Goal: Information Seeking & Learning: Learn about a topic

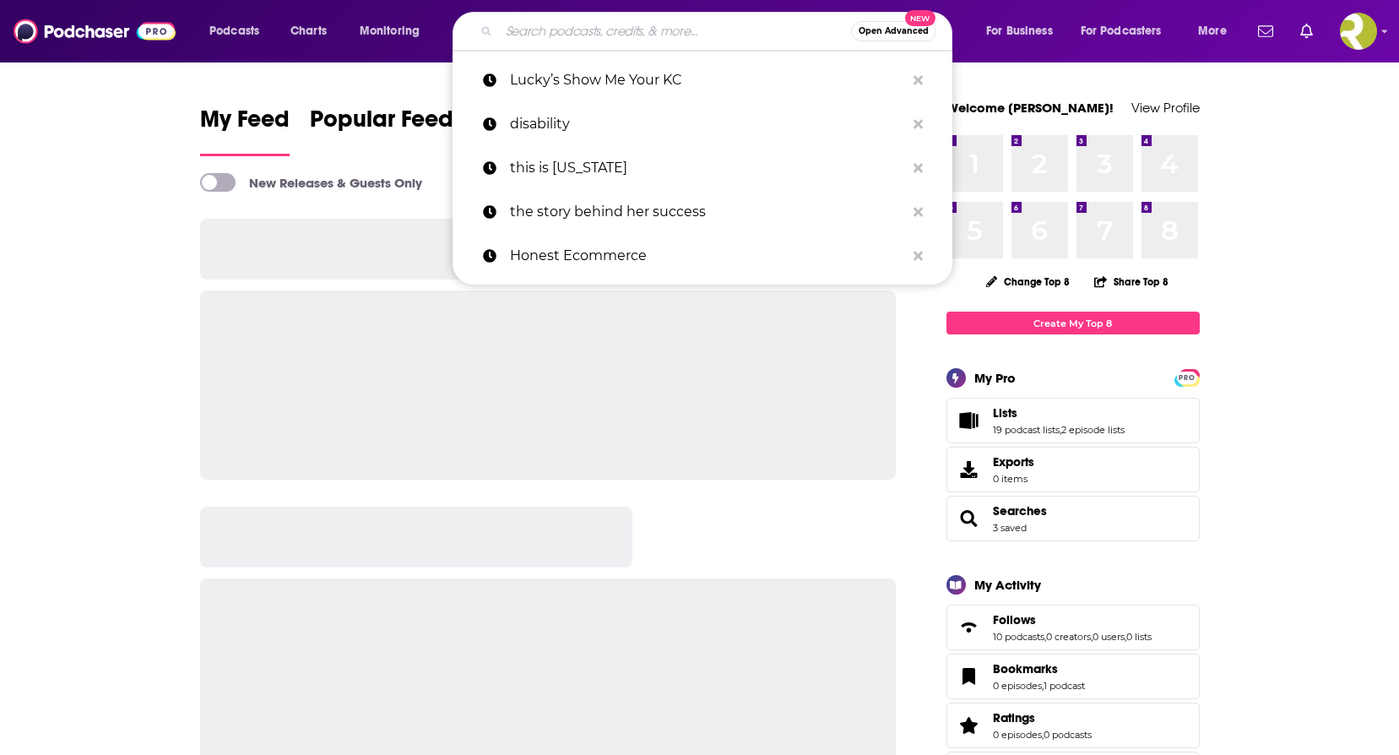
click at [705, 30] on input "Search podcasts, credits, & more..." at bounding box center [675, 31] width 352 height 27
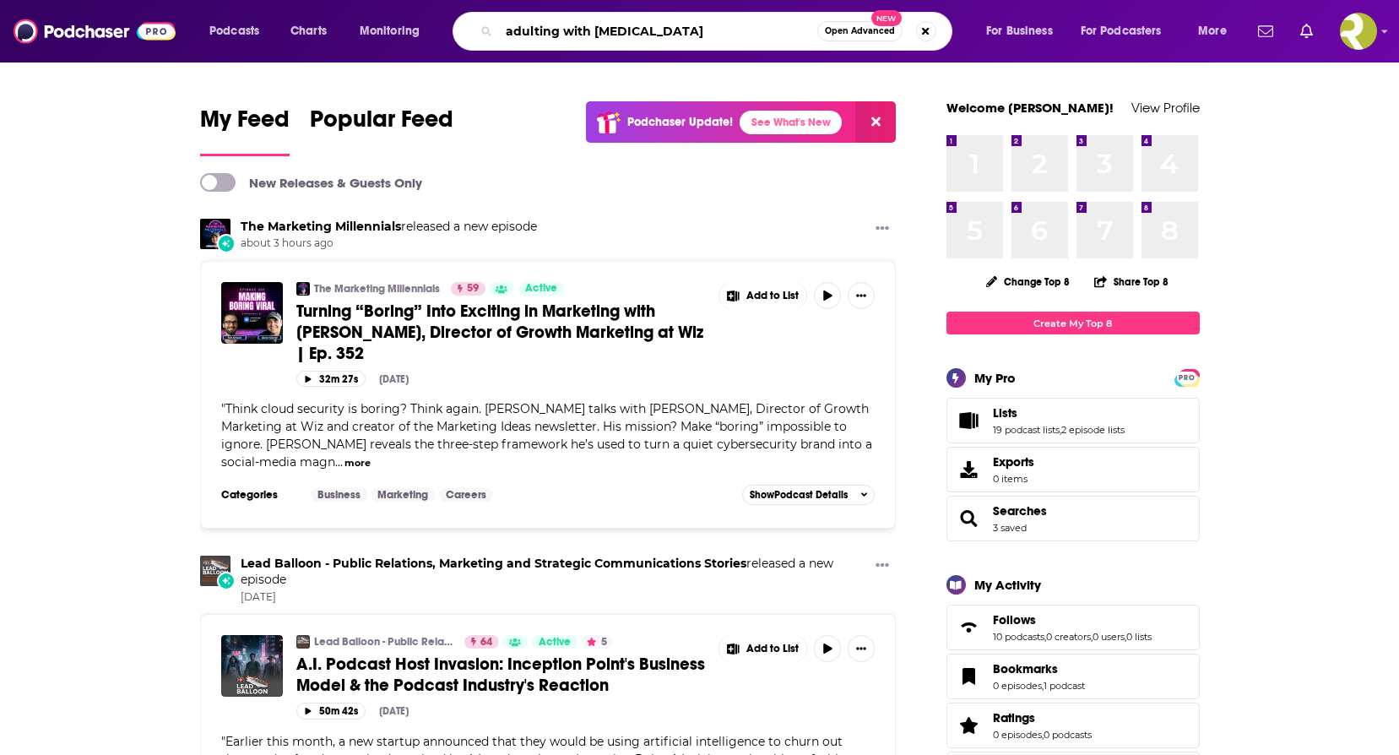
type input "adulting with [MEDICAL_DATA]"
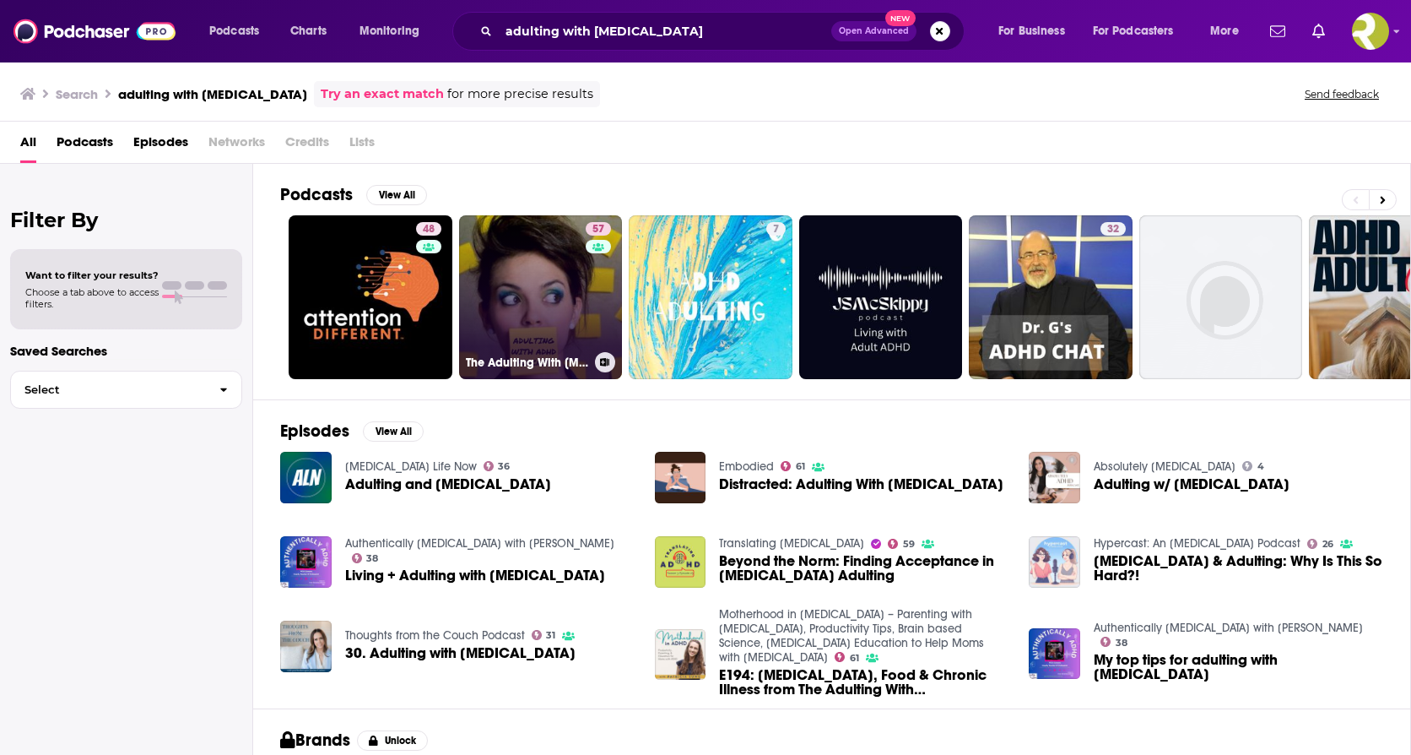
click at [550, 332] on link "57 The Adulting With [MEDICAL_DATA] Podcast" at bounding box center [541, 297] width 164 height 164
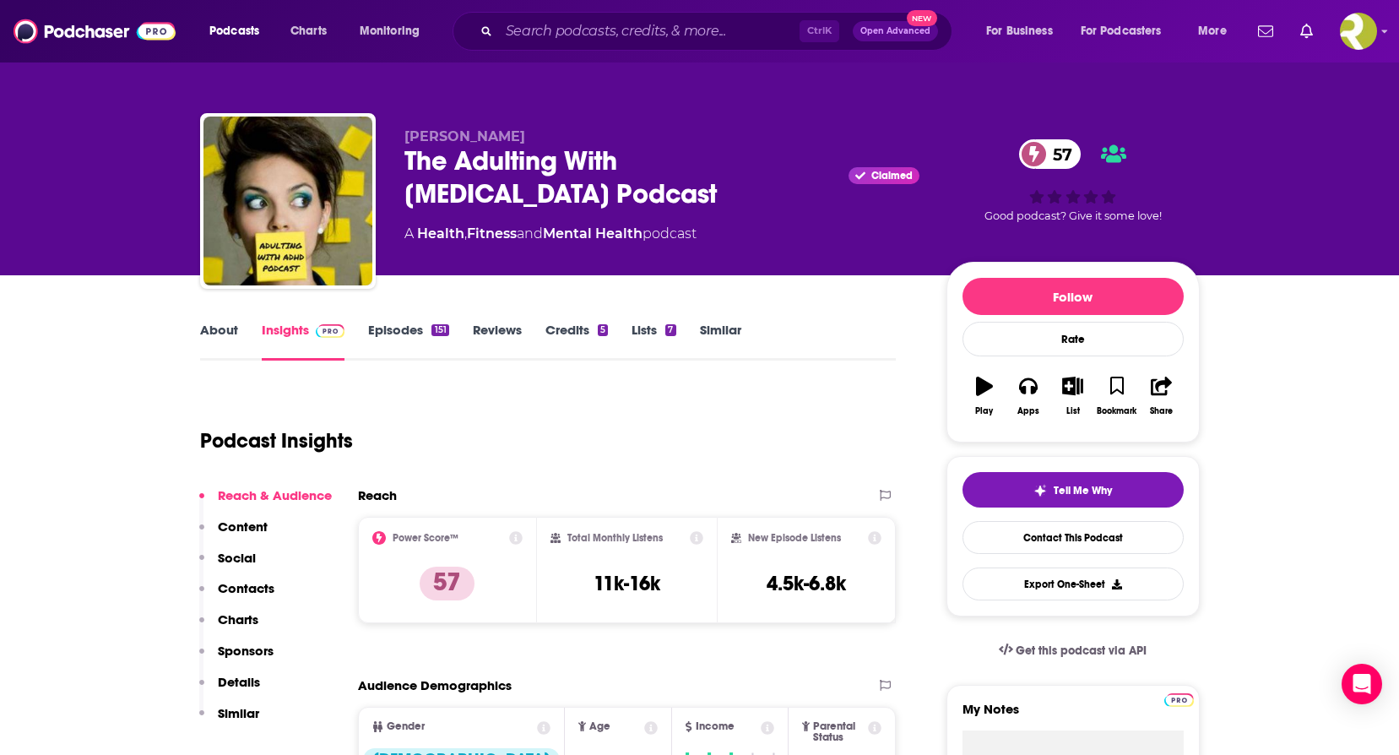
click at [221, 322] on link "About" at bounding box center [219, 341] width 38 height 39
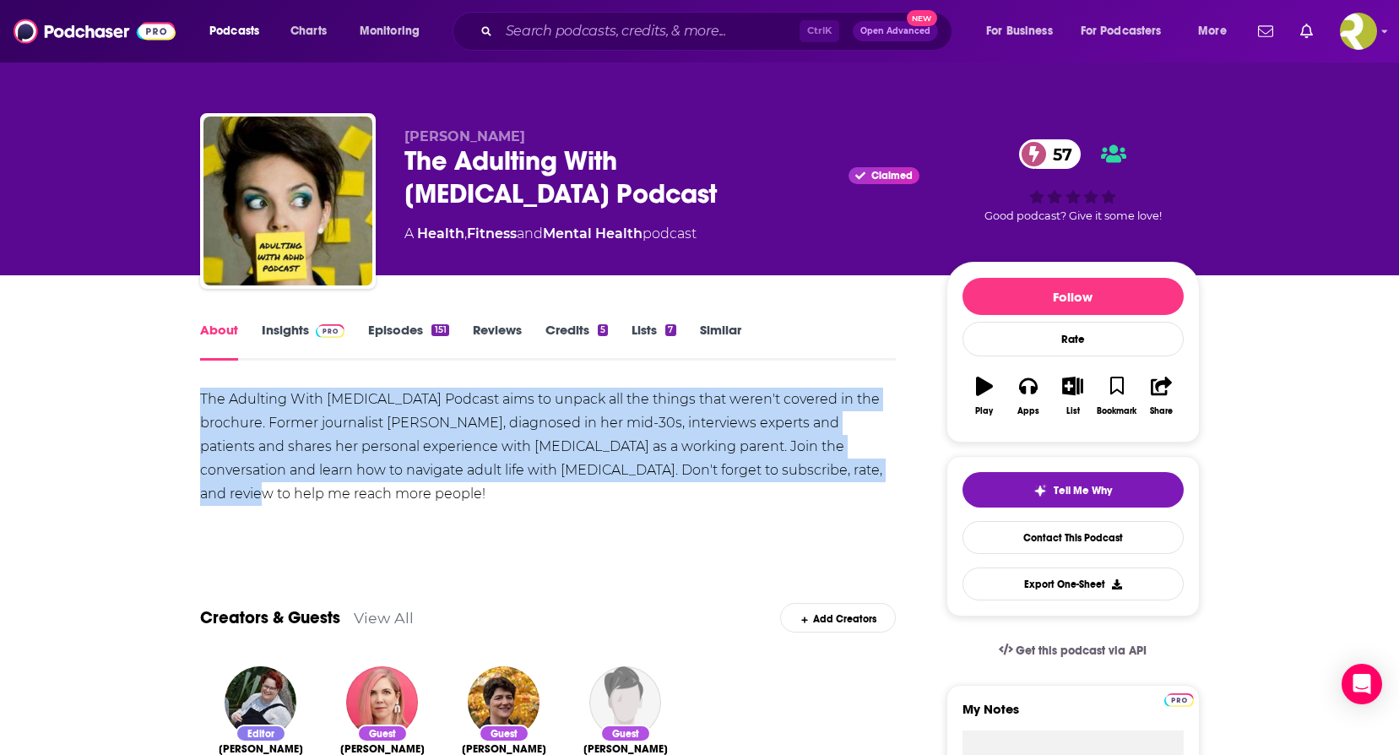
drag, startPoint x: 201, startPoint y: 398, endPoint x: 893, endPoint y: 472, distance: 696.1
click at [893, 472] on div "The Adulting With [MEDICAL_DATA] Podcast aims to unpack all the things that wer…" at bounding box center [548, 446] width 696 height 118
click at [403, 469] on div "The Adulting With [MEDICAL_DATA] Podcast aims to unpack all the things that wer…" at bounding box center [548, 446] width 696 height 118
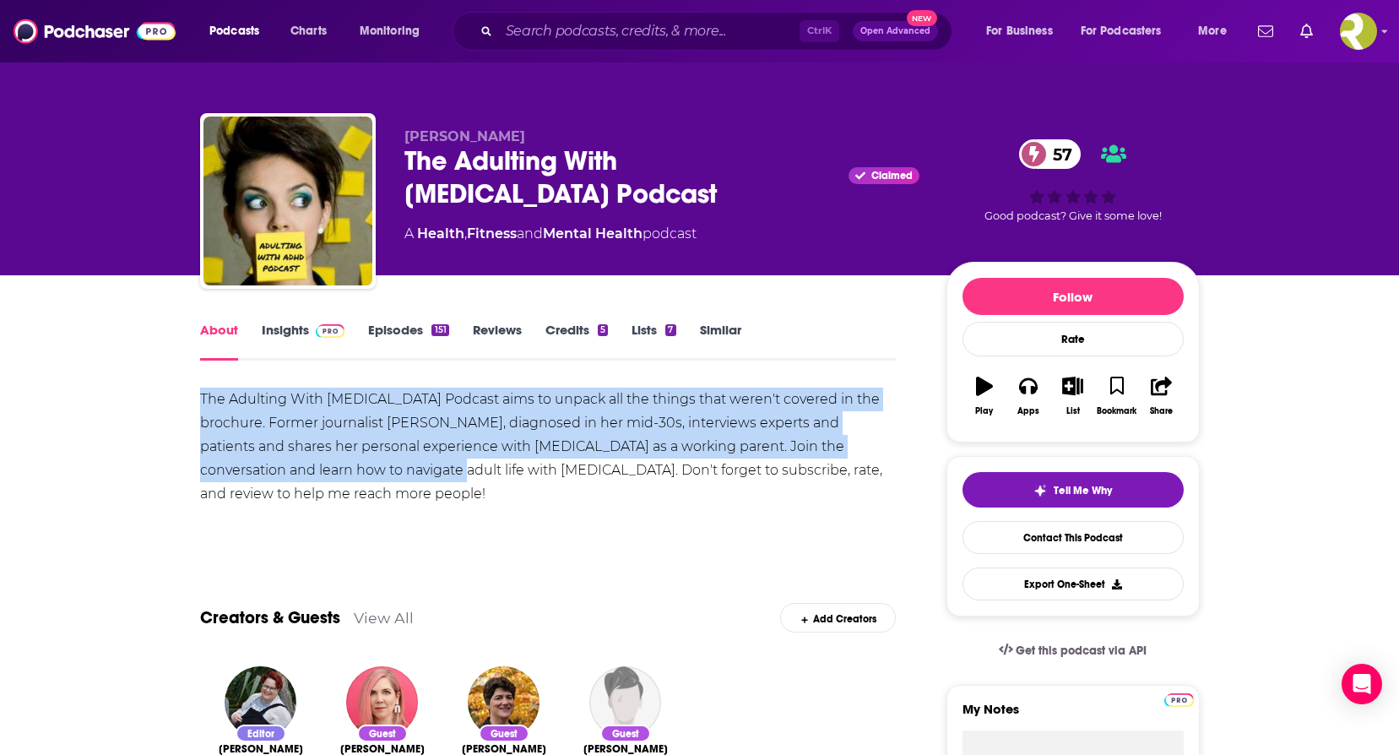
drag, startPoint x: 201, startPoint y: 396, endPoint x: 402, endPoint y: 473, distance: 215.1
click at [402, 473] on div "The Adulting With [MEDICAL_DATA] Podcast aims to unpack all the things that wer…" at bounding box center [548, 446] width 696 height 118
copy div "The Adulting With [MEDICAL_DATA] Podcast aims to unpack all the things that wer…"
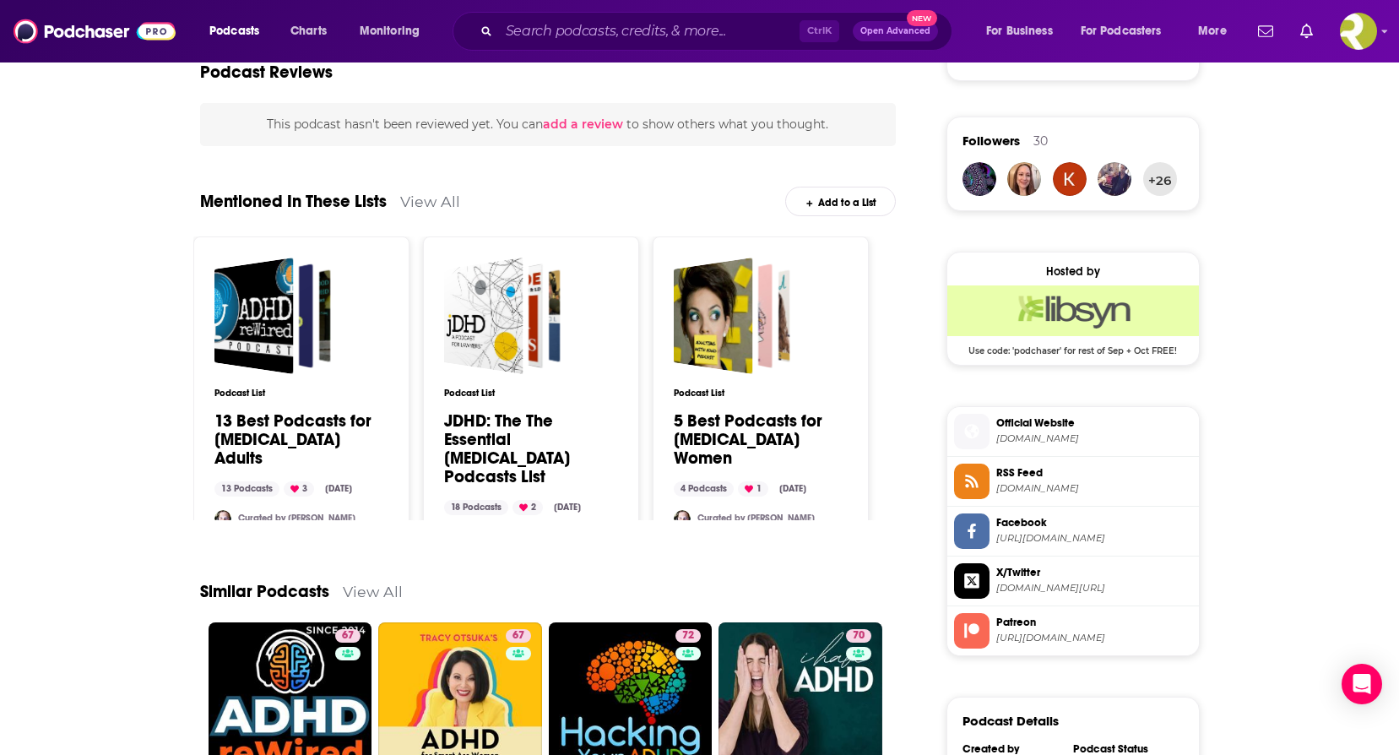
scroll to position [1182, 0]
click at [1051, 422] on span "Official Website" at bounding box center [1094, 421] width 196 height 15
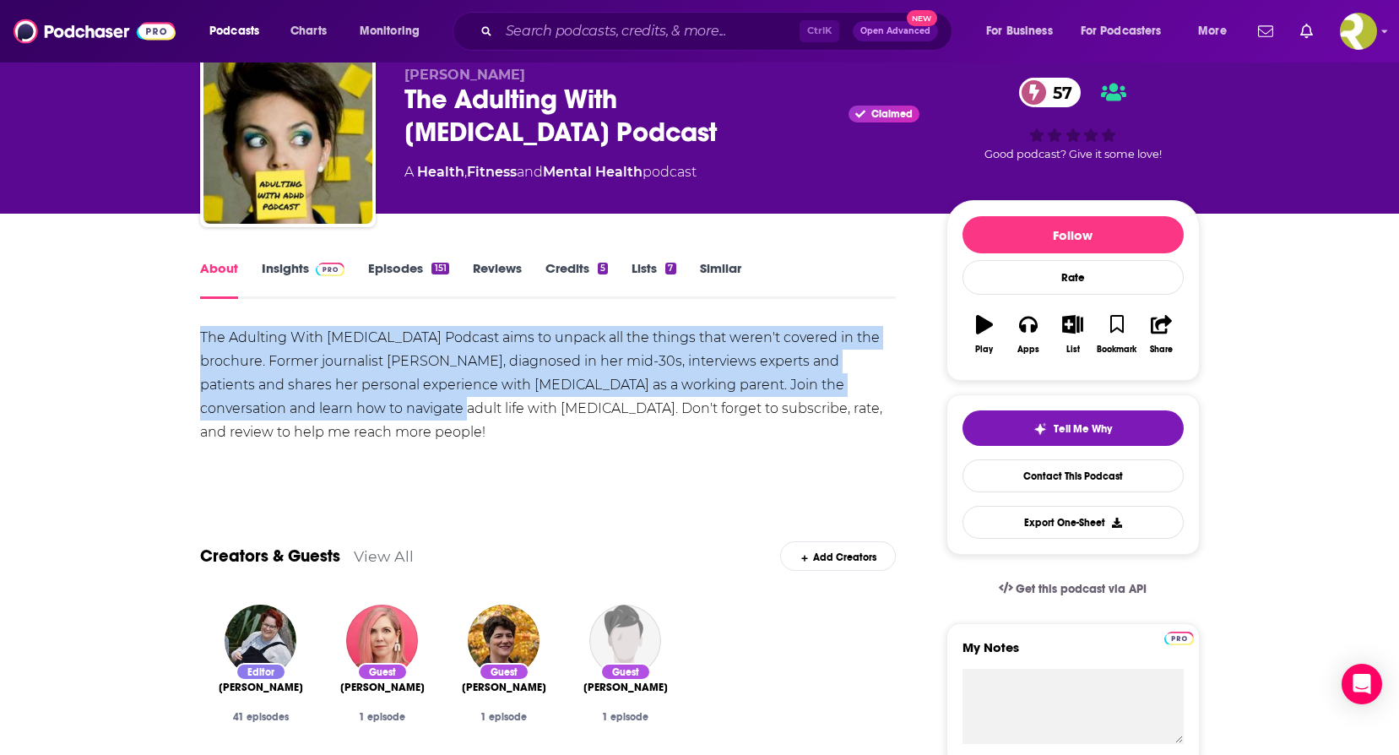
scroll to position [0, 0]
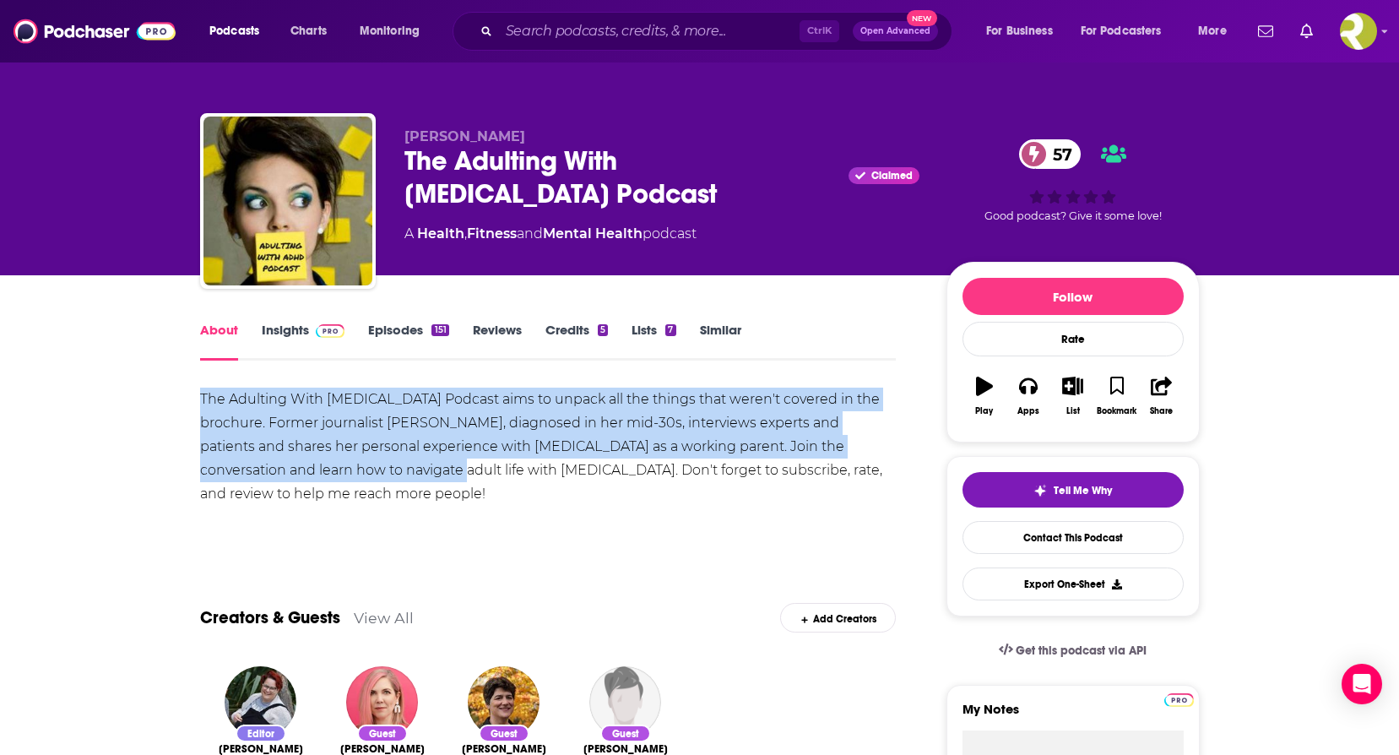
click at [295, 336] on link "Insights" at bounding box center [304, 341] width 84 height 39
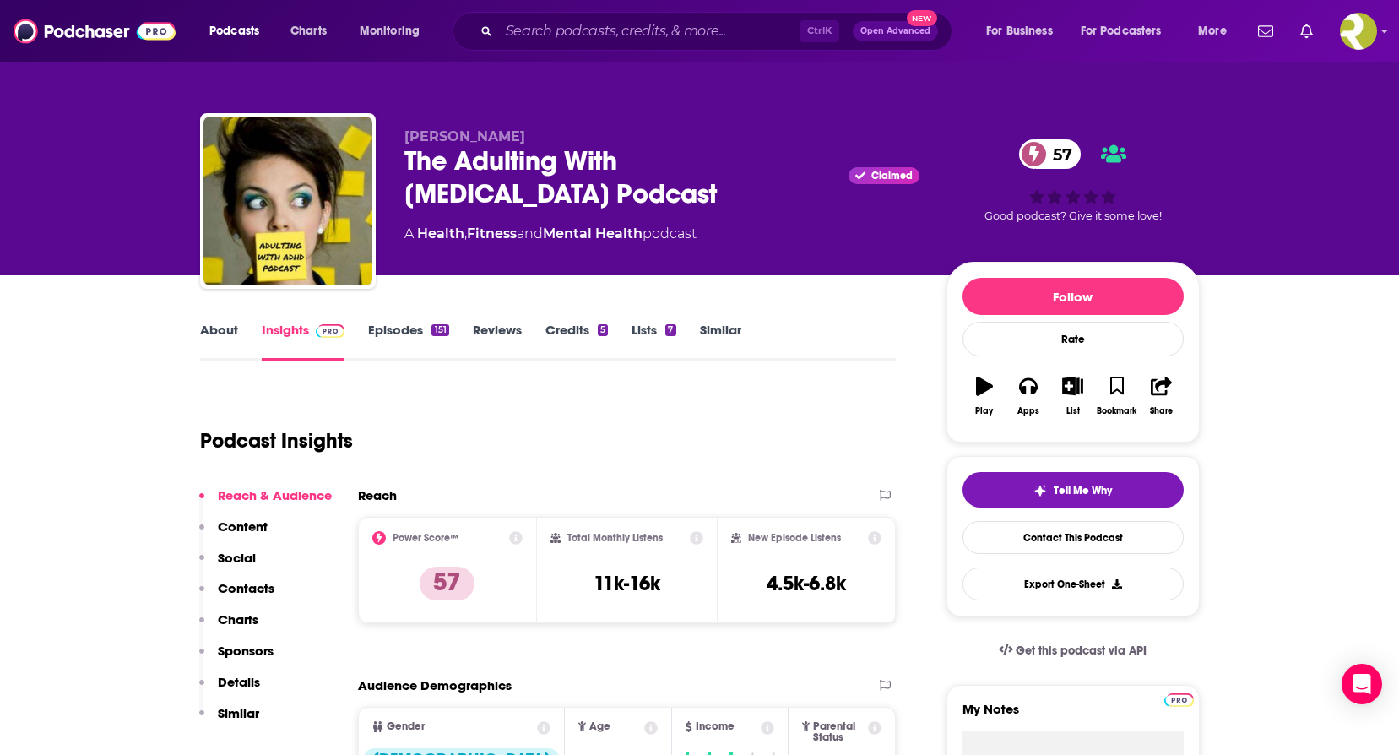
click at [563, 17] on div "Ctrl K Open Advanced New" at bounding box center [702, 31] width 500 height 39
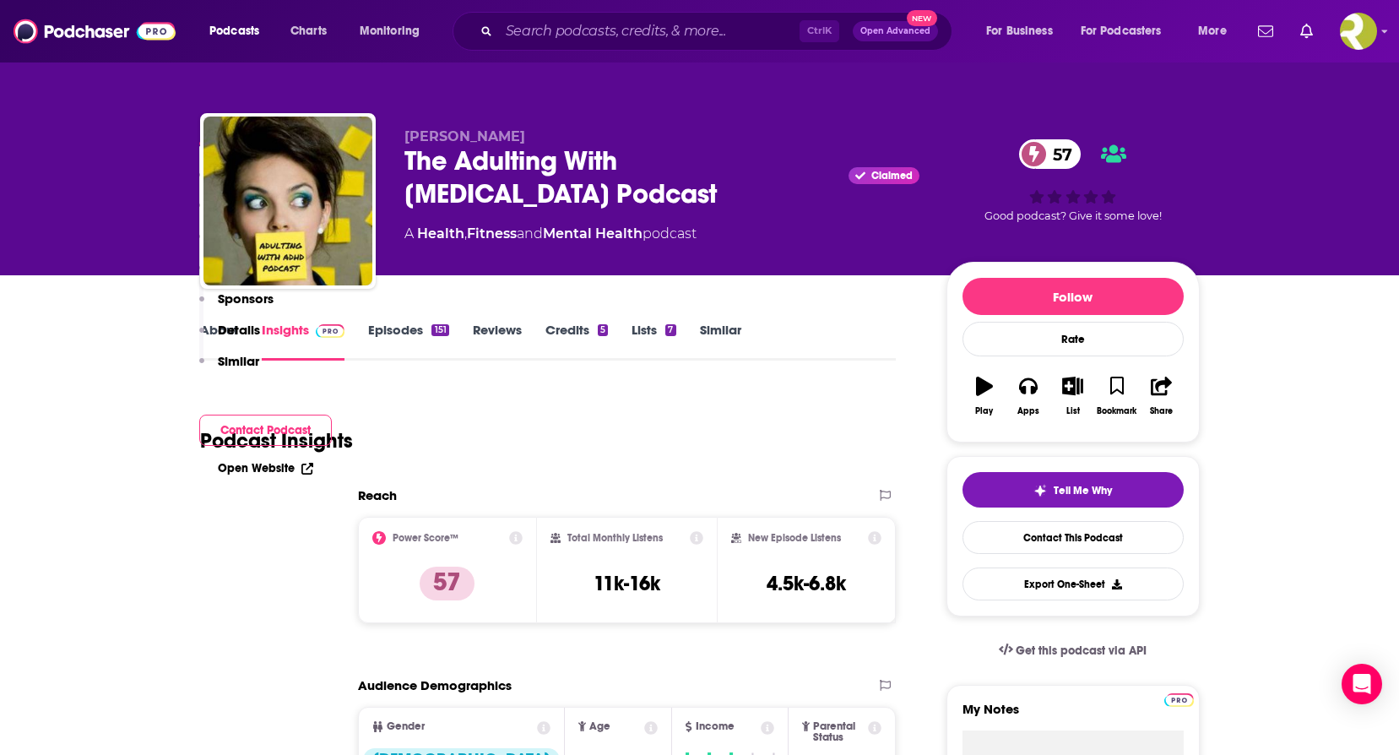
scroll to position [660, 0]
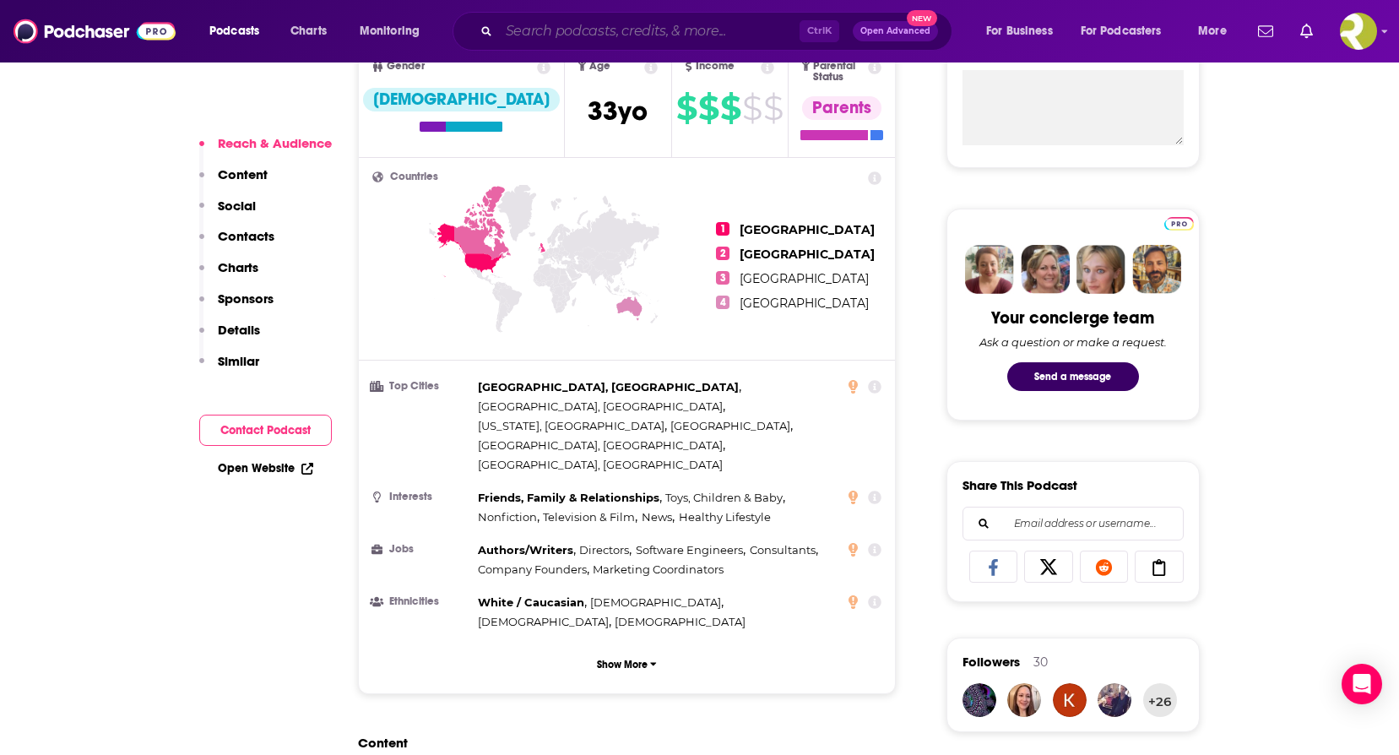
drag, startPoint x: 562, startPoint y: 27, endPoint x: 558, endPoint y: 42, distance: 15.8
click at [558, 42] on input "Search podcasts, credits, & more..." at bounding box center [649, 31] width 301 height 27
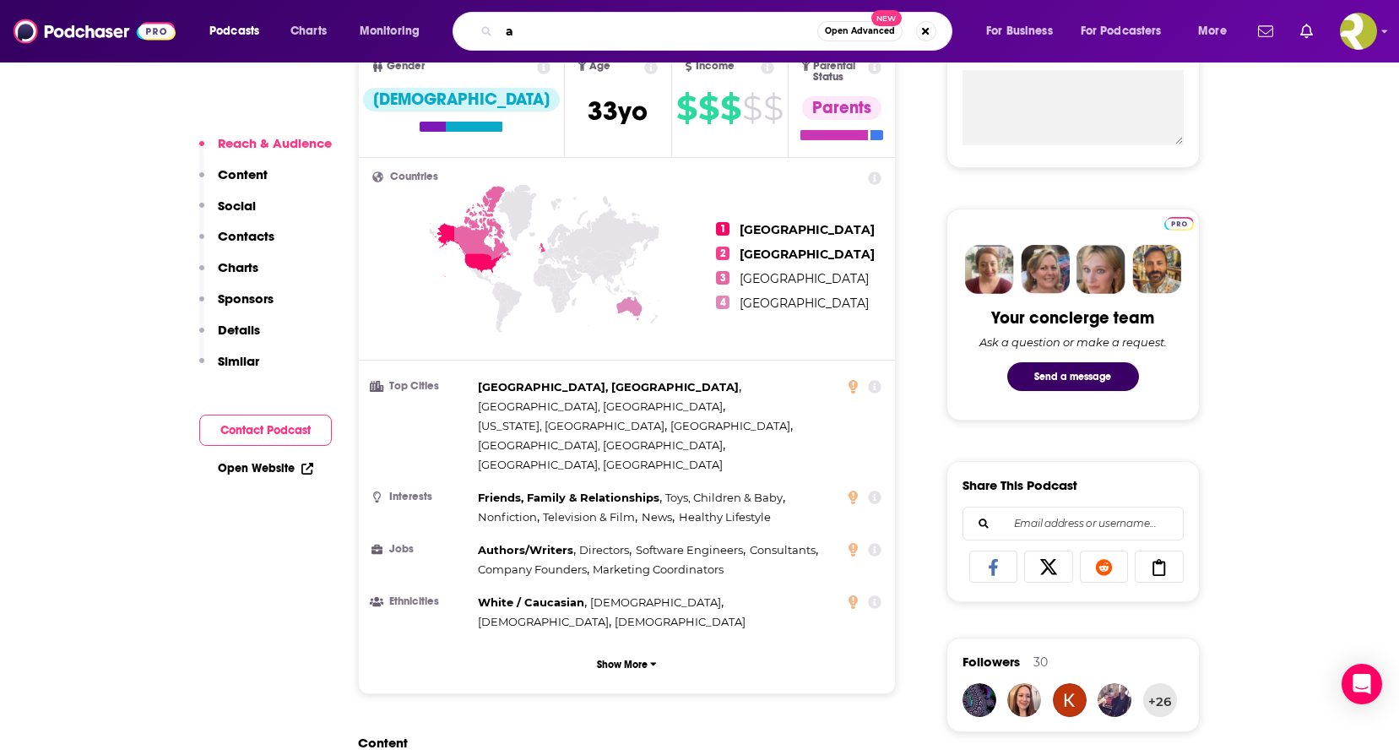
type input "a"
type input "the [MEDICAL_DATA] story"
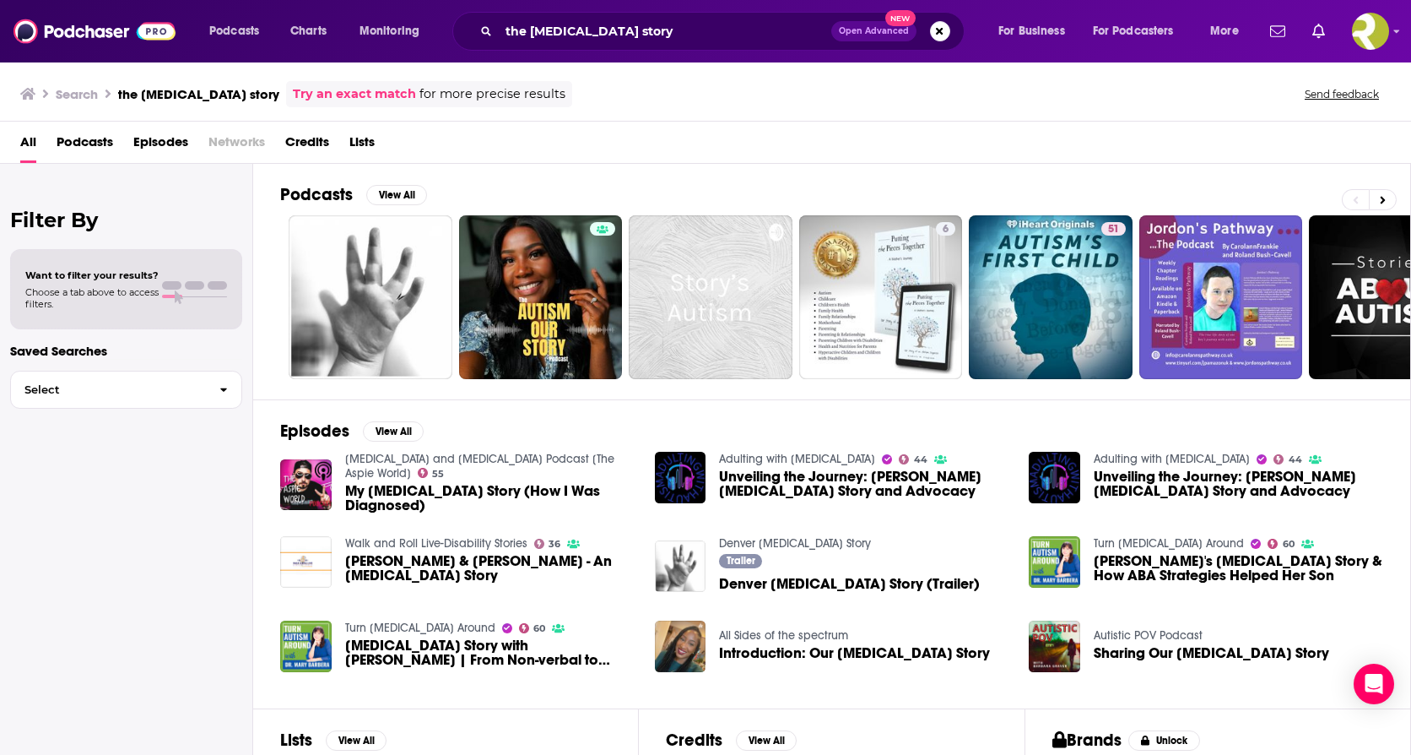
click at [100, 141] on span "Podcasts" at bounding box center [85, 145] width 57 height 35
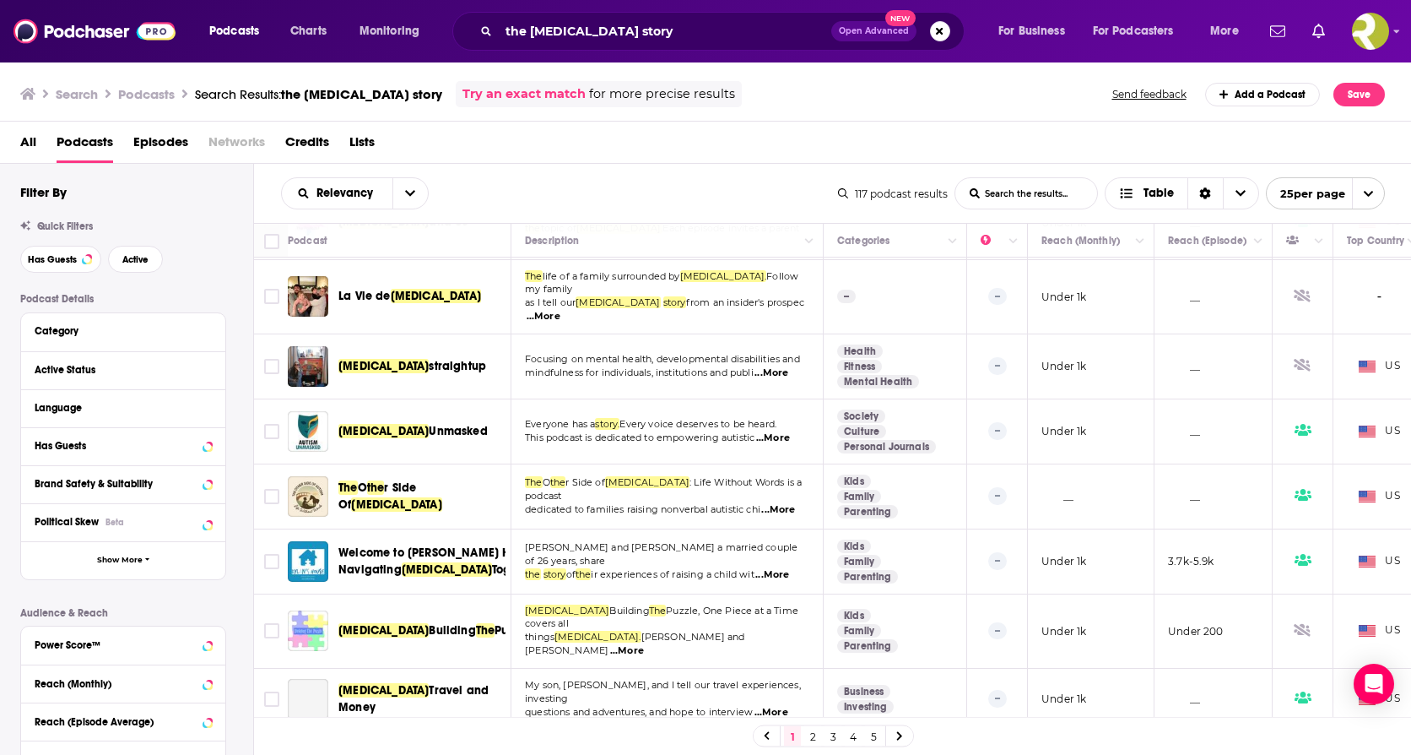
scroll to position [1097, 0]
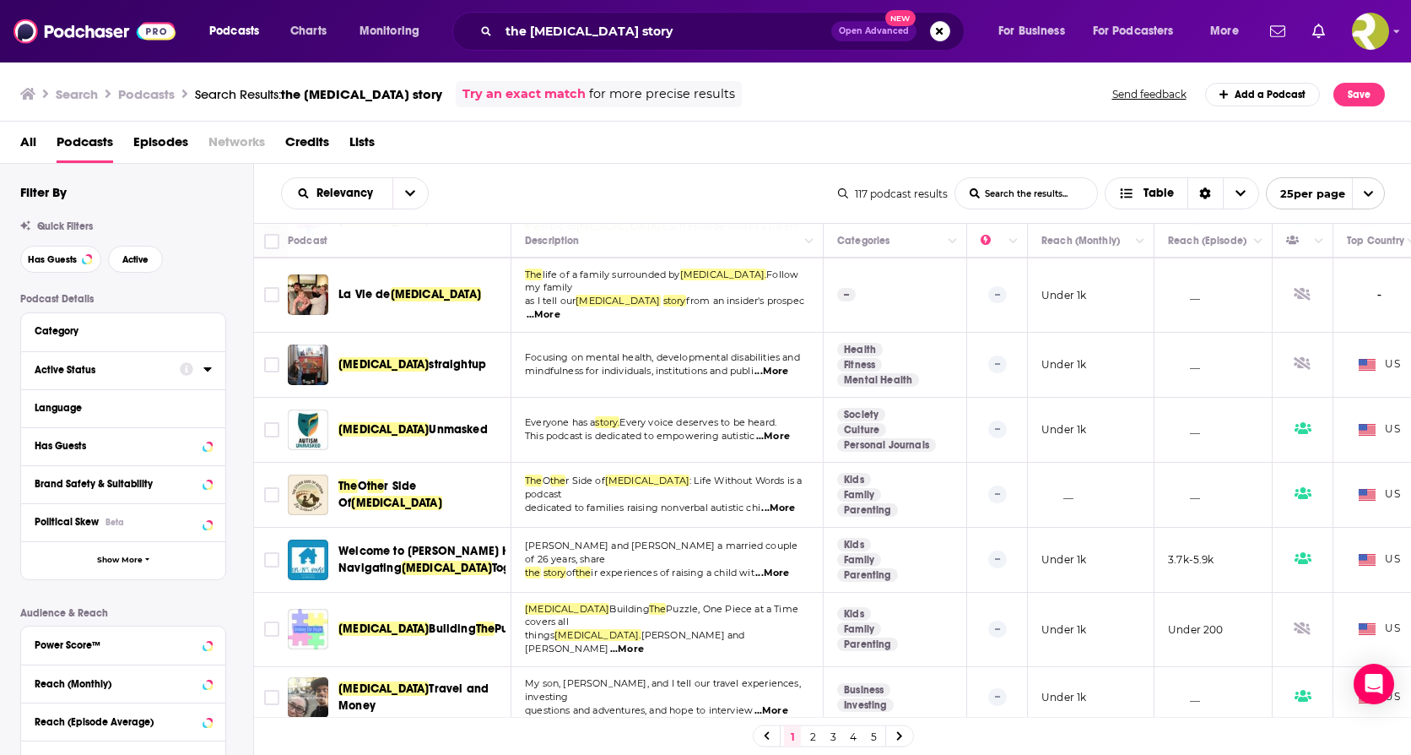
click at [70, 366] on div "Active Status" at bounding box center [102, 370] width 134 height 12
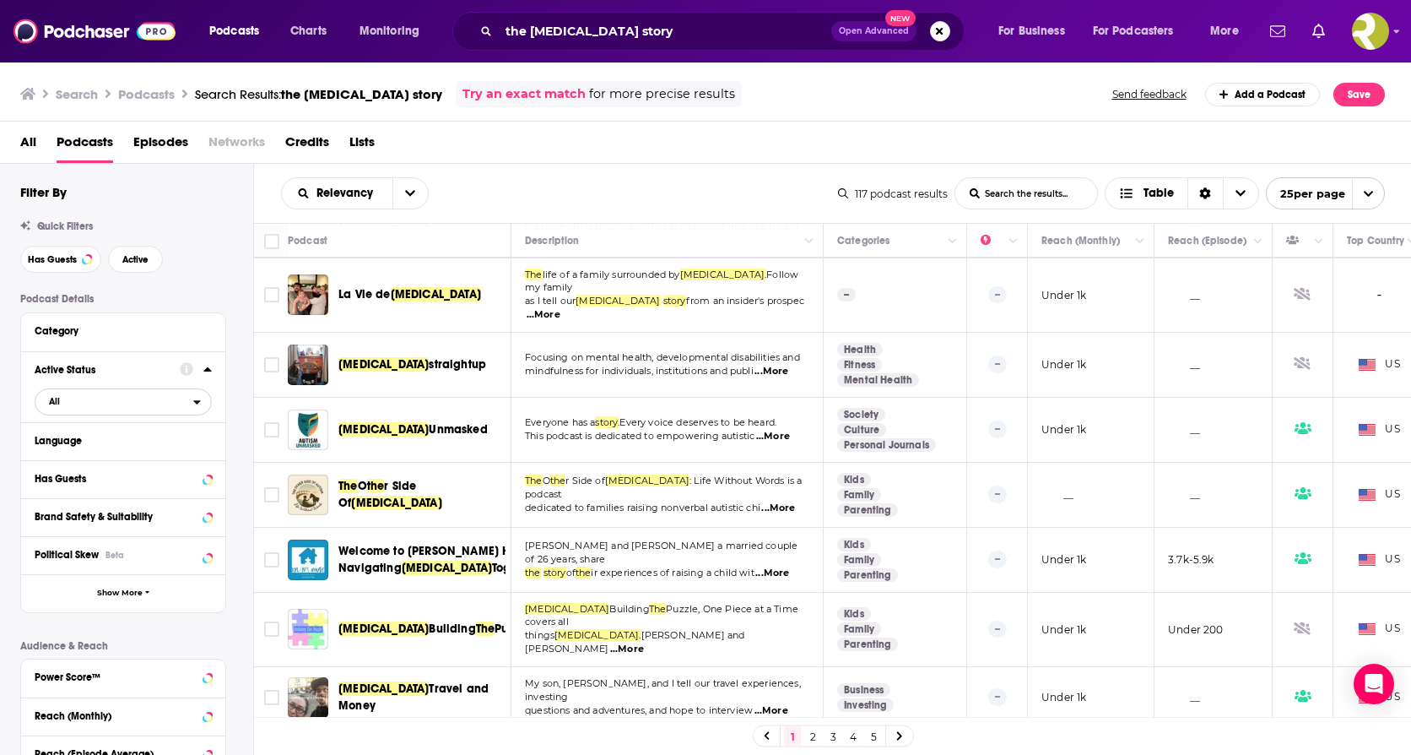
click at [196, 401] on icon "open menu" at bounding box center [197, 402] width 7 height 4
click at [111, 451] on div "Active 24" at bounding box center [129, 457] width 189 height 28
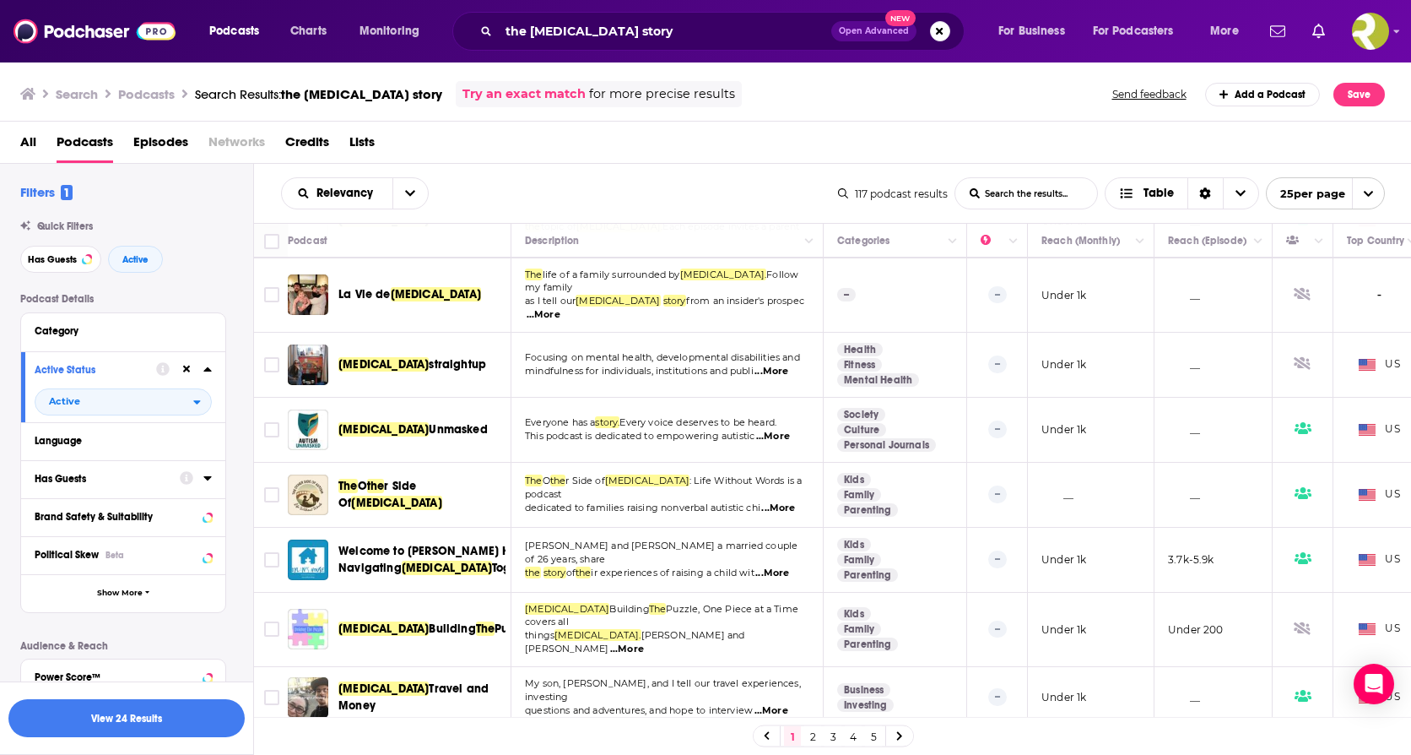
click at [203, 480] on icon at bounding box center [207, 478] width 8 height 14
click at [188, 506] on span "All" at bounding box center [114, 510] width 158 height 22
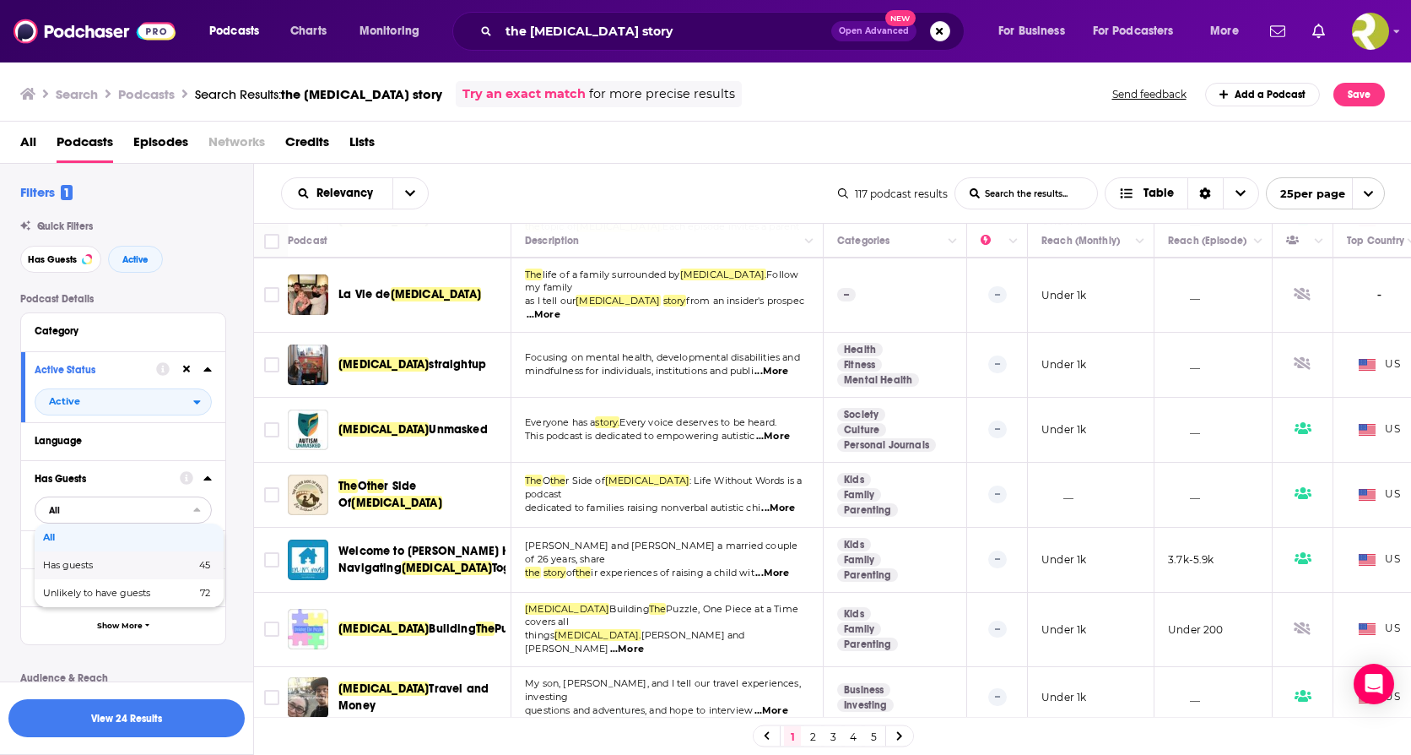
click at [100, 566] on span "Has guests" at bounding box center [93, 564] width 101 height 9
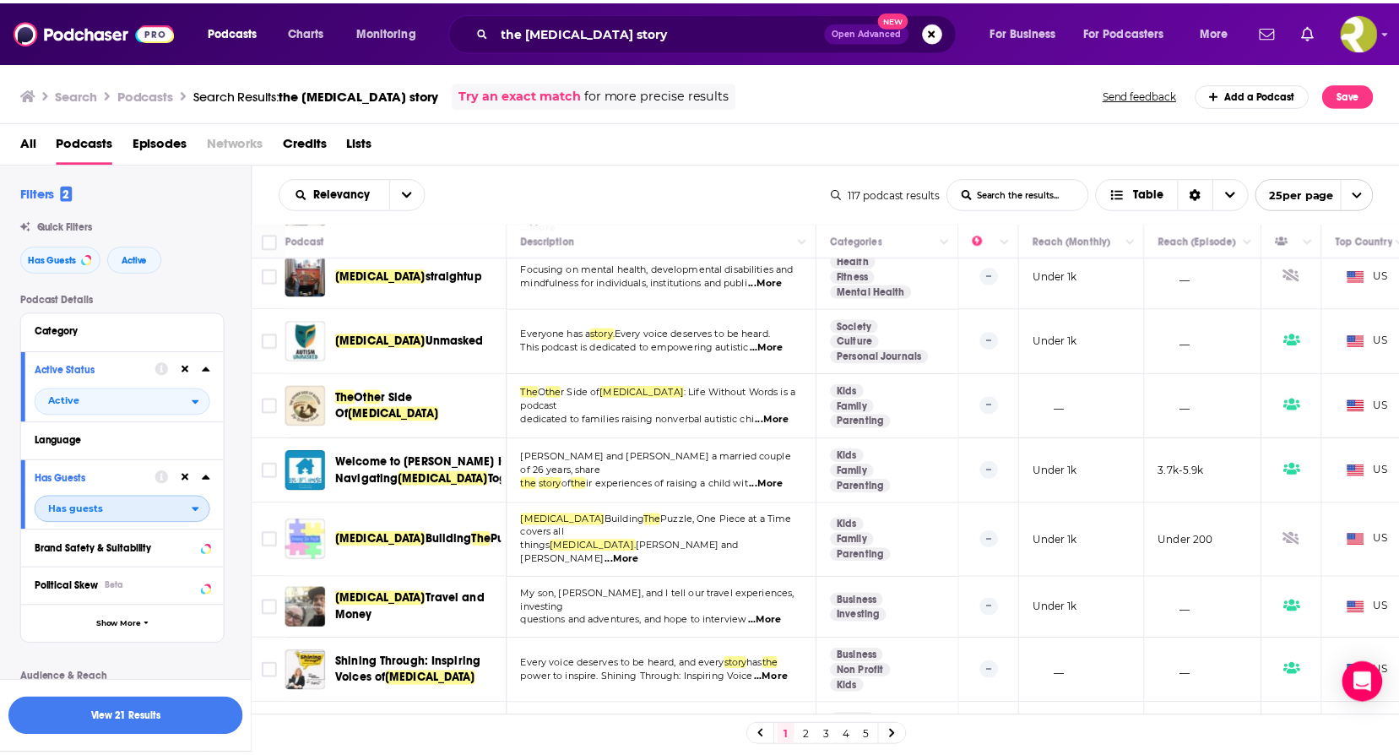
scroll to position [1211, 0]
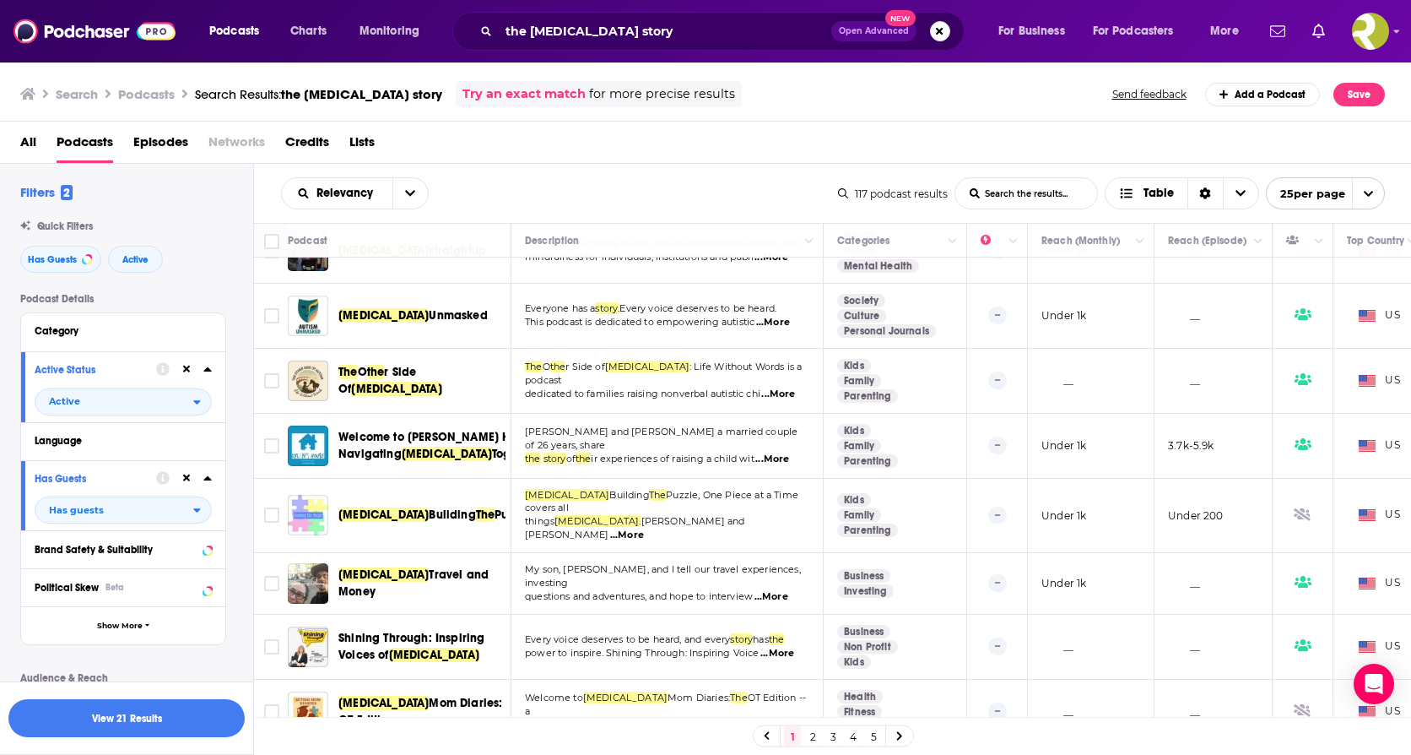
click at [788, 452] on span "...More" at bounding box center [772, 459] width 34 height 14
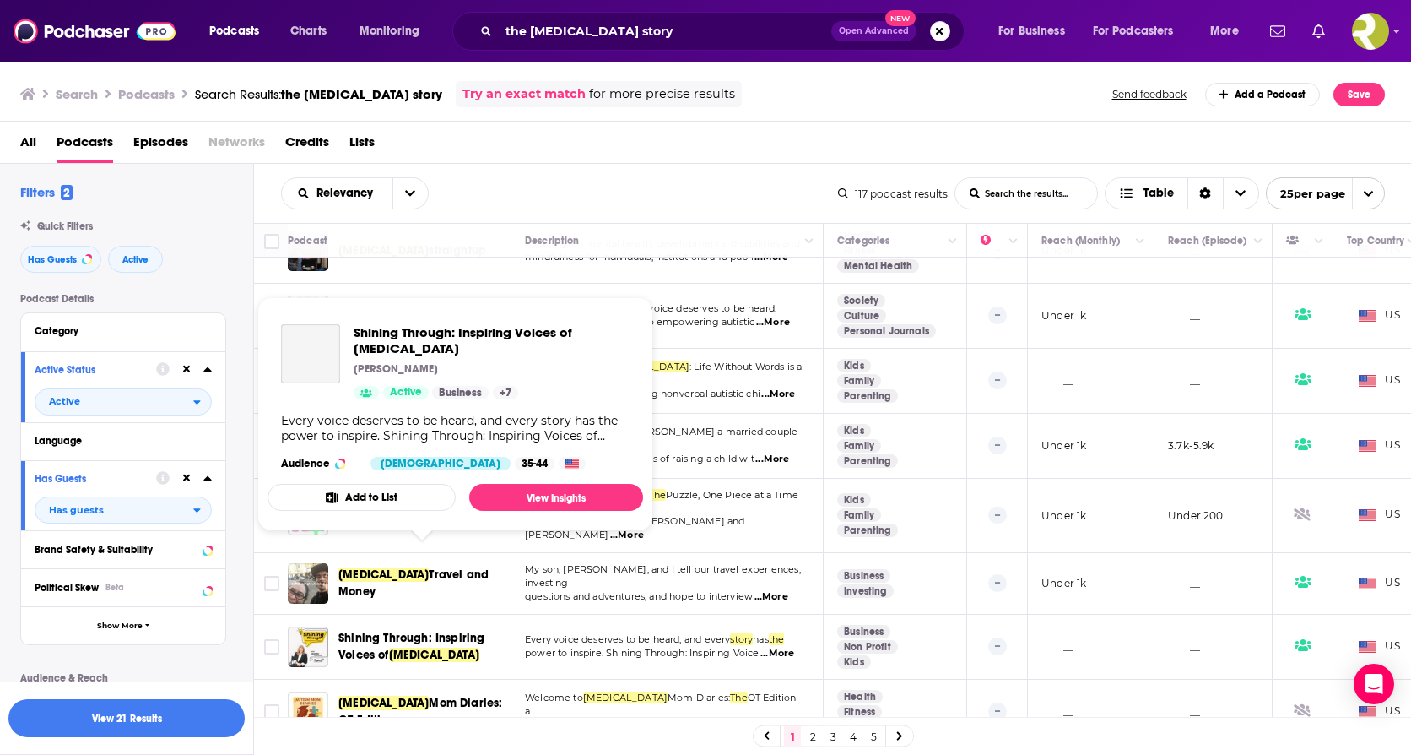
click at [465, 631] on span "Shining Through: Inspiring Voices of" at bounding box center [411, 646] width 146 height 31
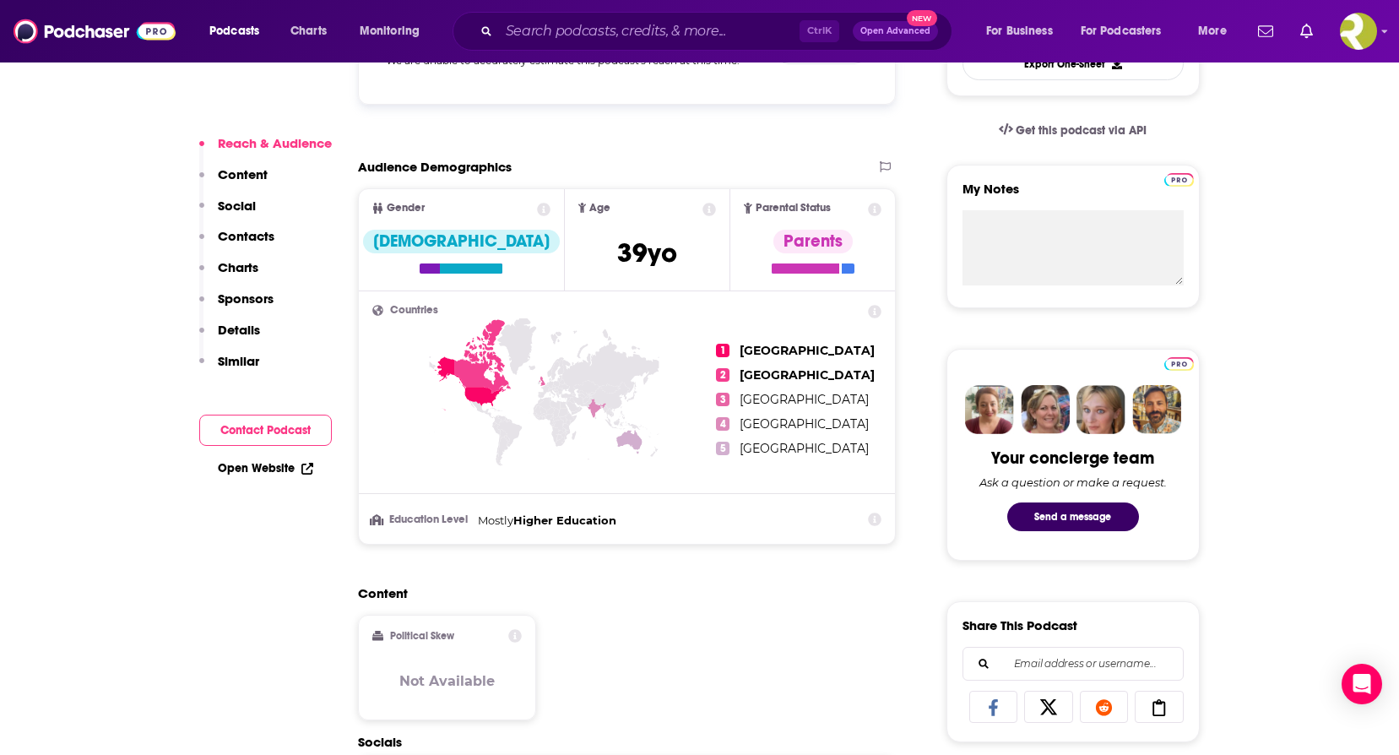
scroll to position [169, 0]
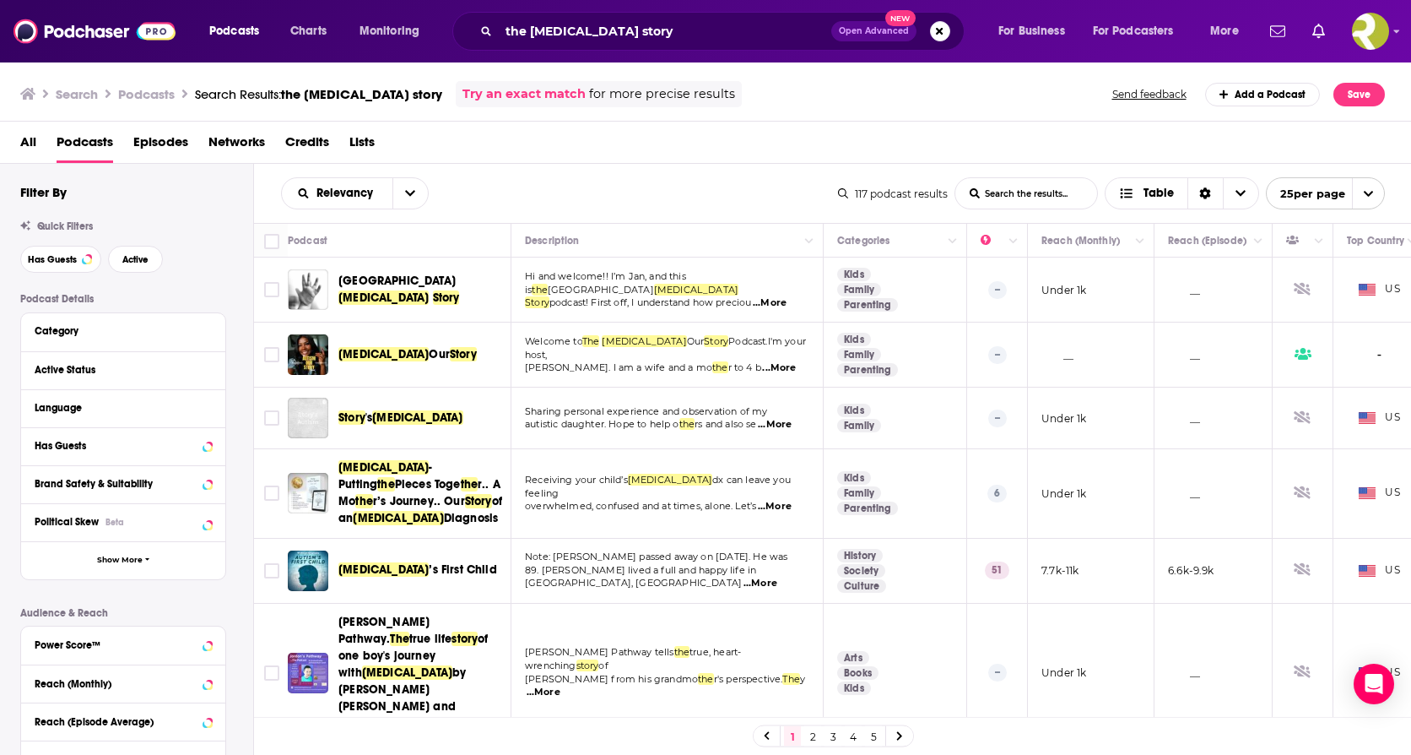
click at [763, 298] on span "...More" at bounding box center [770, 303] width 34 height 14
click at [783, 361] on span "...More" at bounding box center [779, 368] width 34 height 14
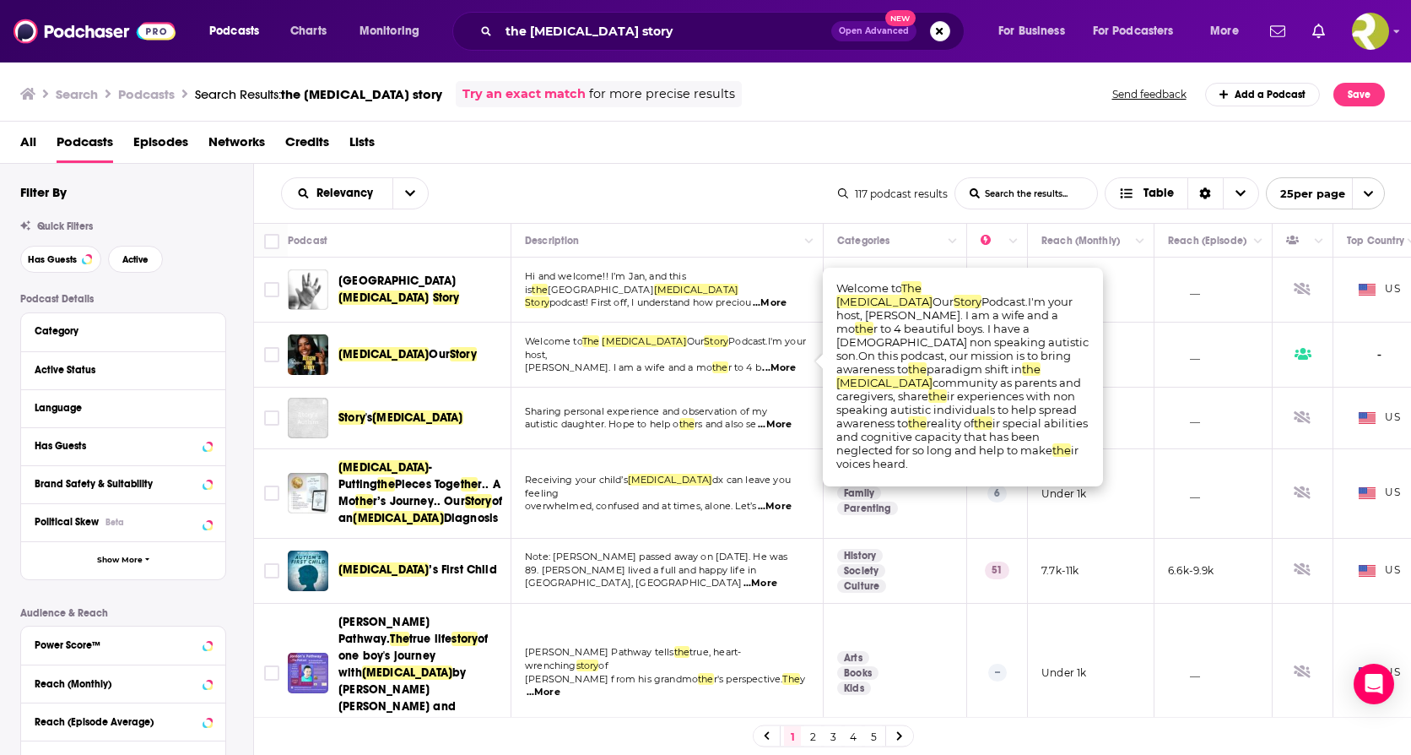
click at [783, 361] on span "...More" at bounding box center [779, 368] width 34 height 14
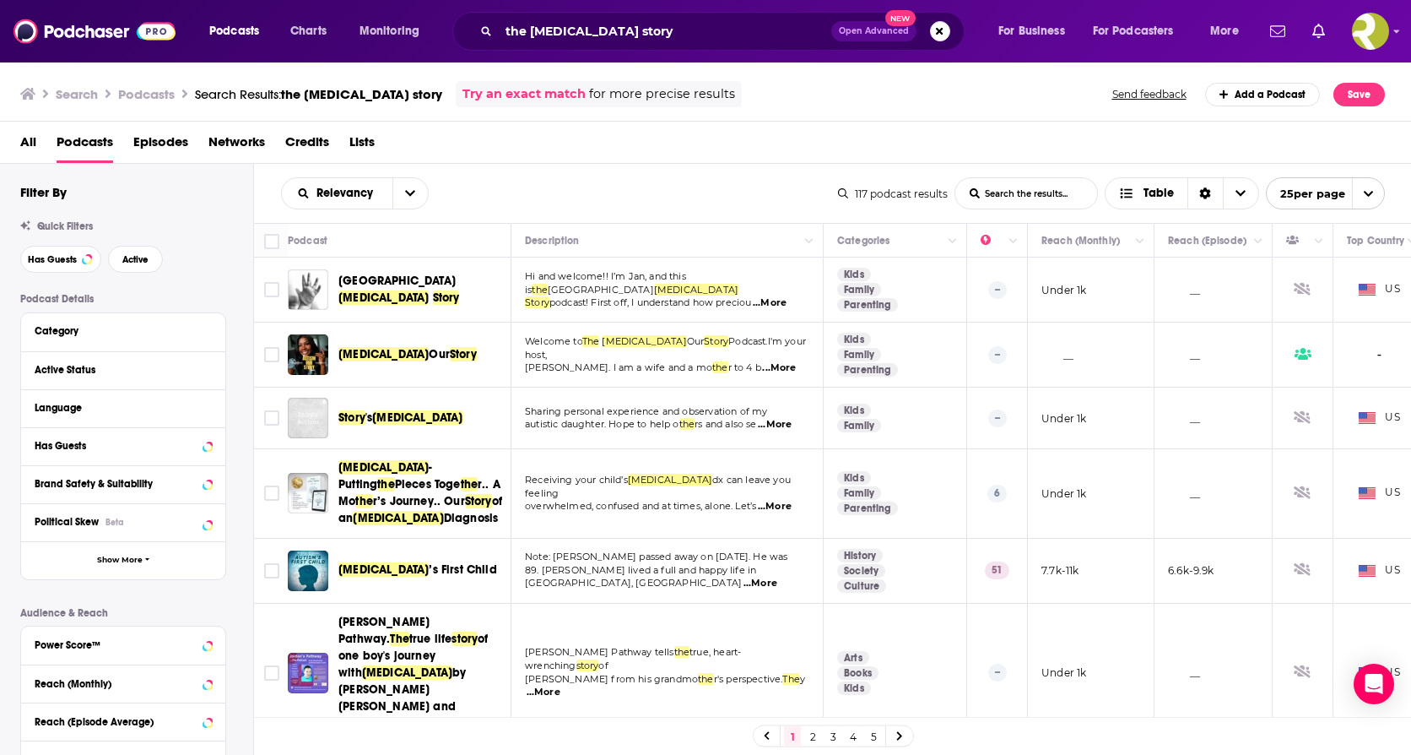
click at [748, 350] on span "Podcast.I'm your host," at bounding box center [665, 347] width 281 height 25
click at [789, 362] on span "...More" at bounding box center [779, 368] width 34 height 14
click at [429, 353] on span "Our" at bounding box center [439, 354] width 21 height 14
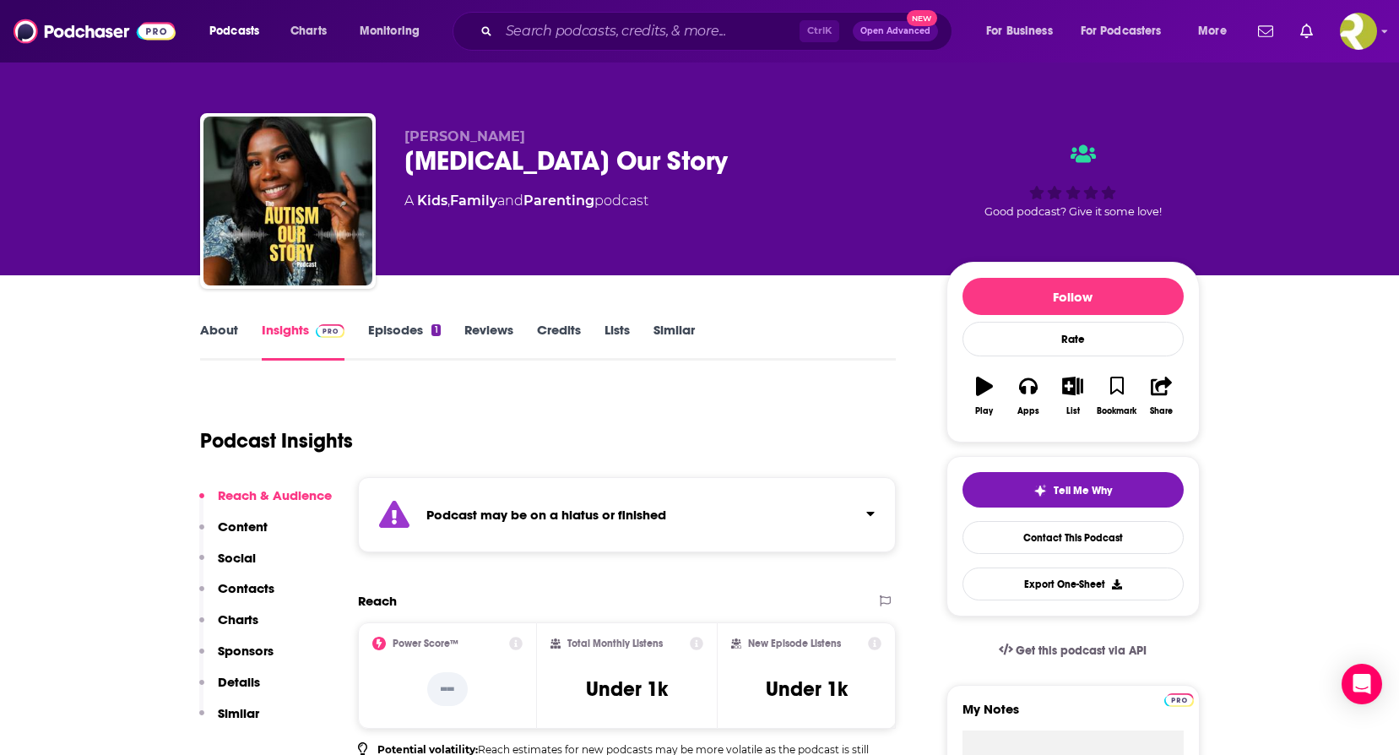
click at [571, 46] on div "Ctrl K Open Advanced New" at bounding box center [702, 31] width 500 height 39
click at [608, 30] on input "Search podcasts, credits, & more..." at bounding box center [649, 31] width 301 height 27
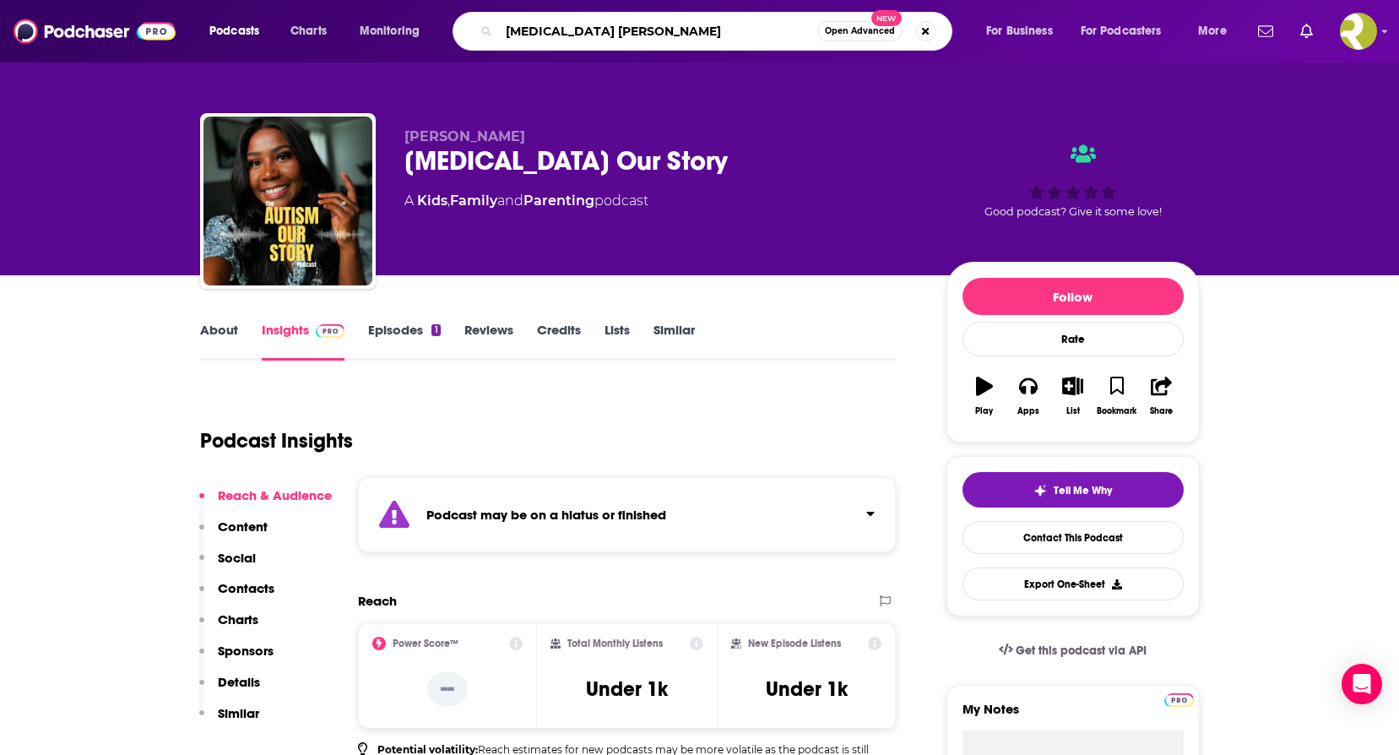
type input "[MEDICAL_DATA] stories"
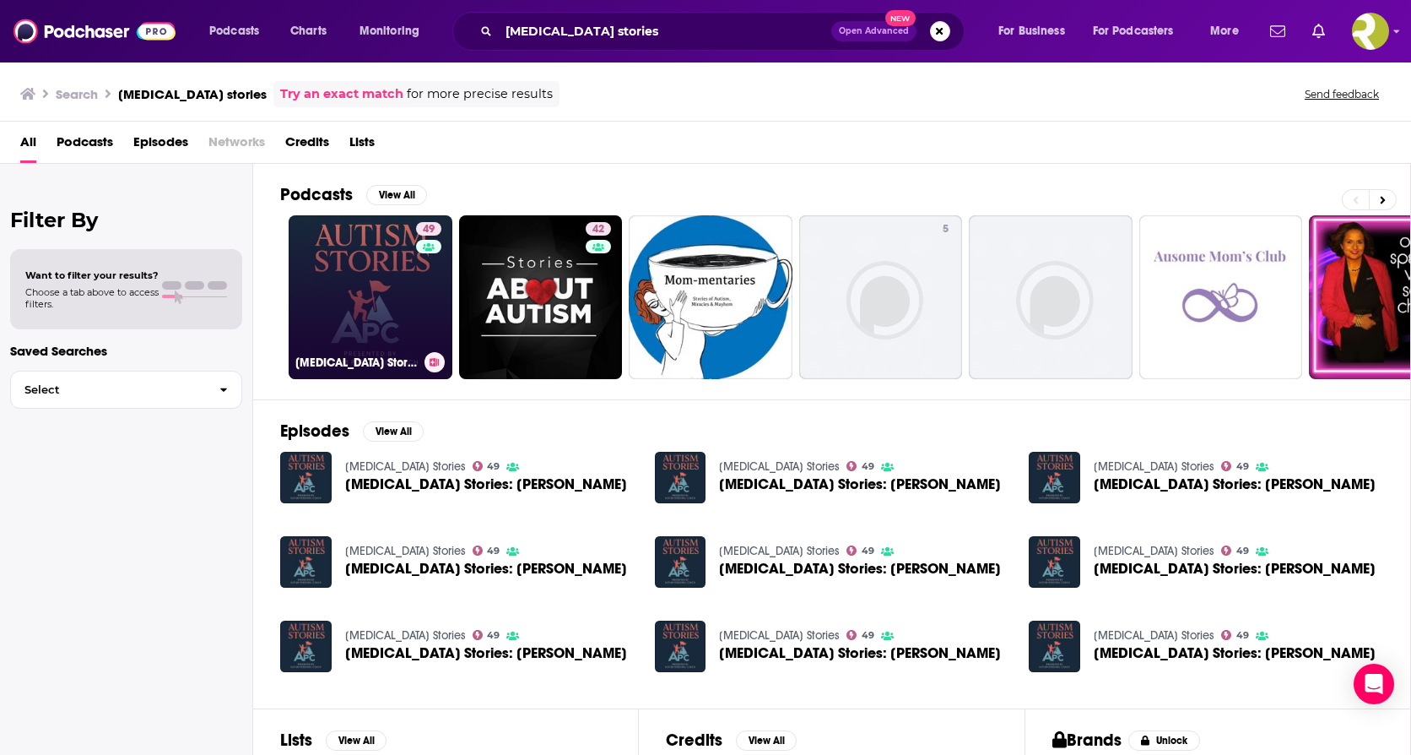
click at [398, 286] on link "49 [MEDICAL_DATA] Stories" at bounding box center [371, 297] width 164 height 164
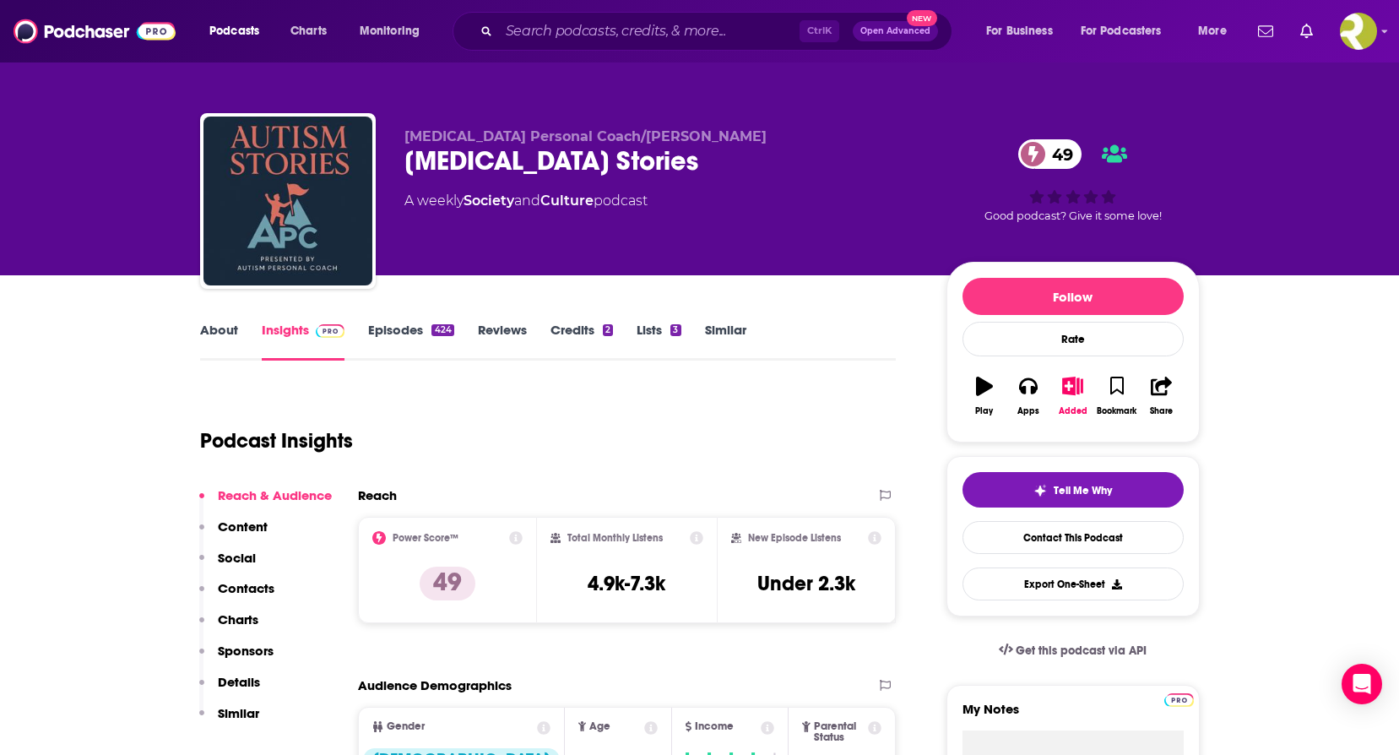
click at [223, 334] on link "About" at bounding box center [219, 341] width 38 height 39
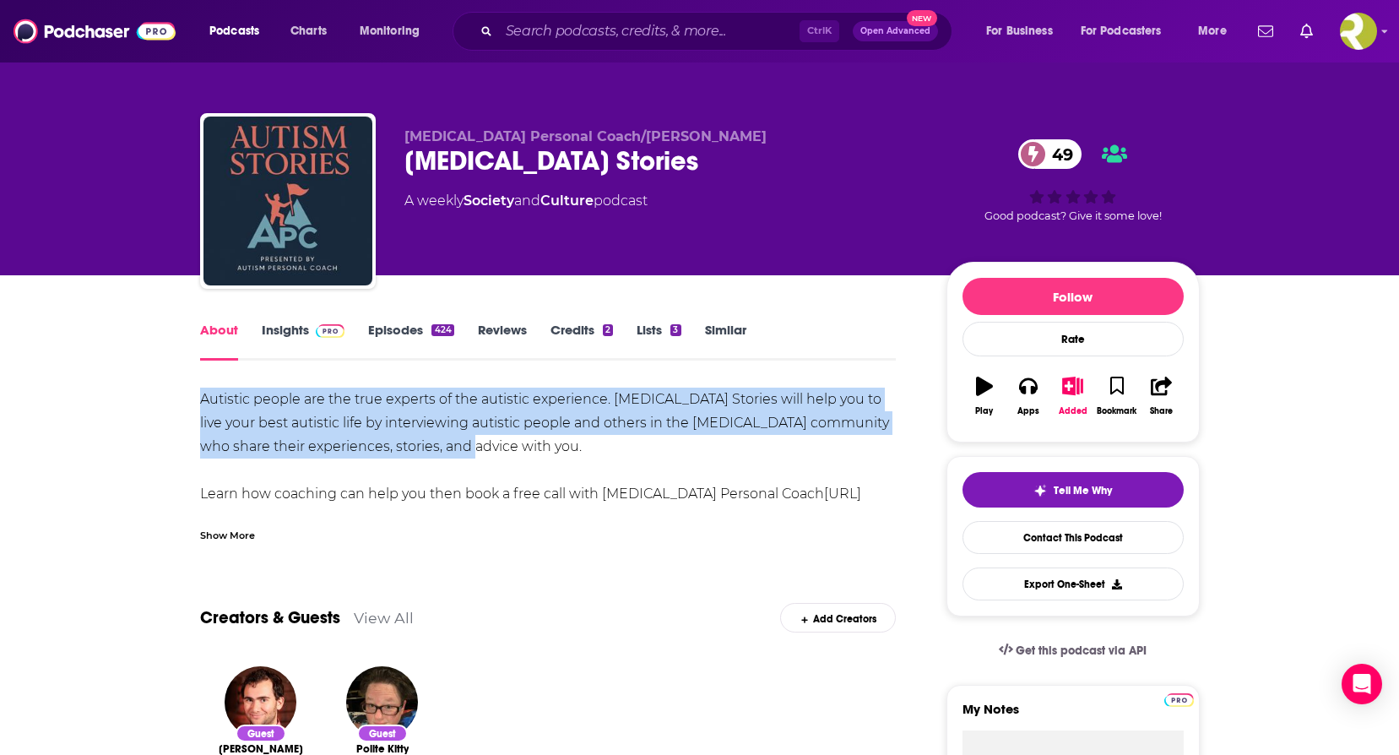
drag, startPoint x: 219, startPoint y: 409, endPoint x: 478, endPoint y: 441, distance: 260.4
click at [478, 441] on div "Autistic people are the true experts of the autistic experience. [MEDICAL_DATA]…" at bounding box center [548, 458] width 696 height 142
click at [298, 330] on link "Insights" at bounding box center [304, 341] width 84 height 39
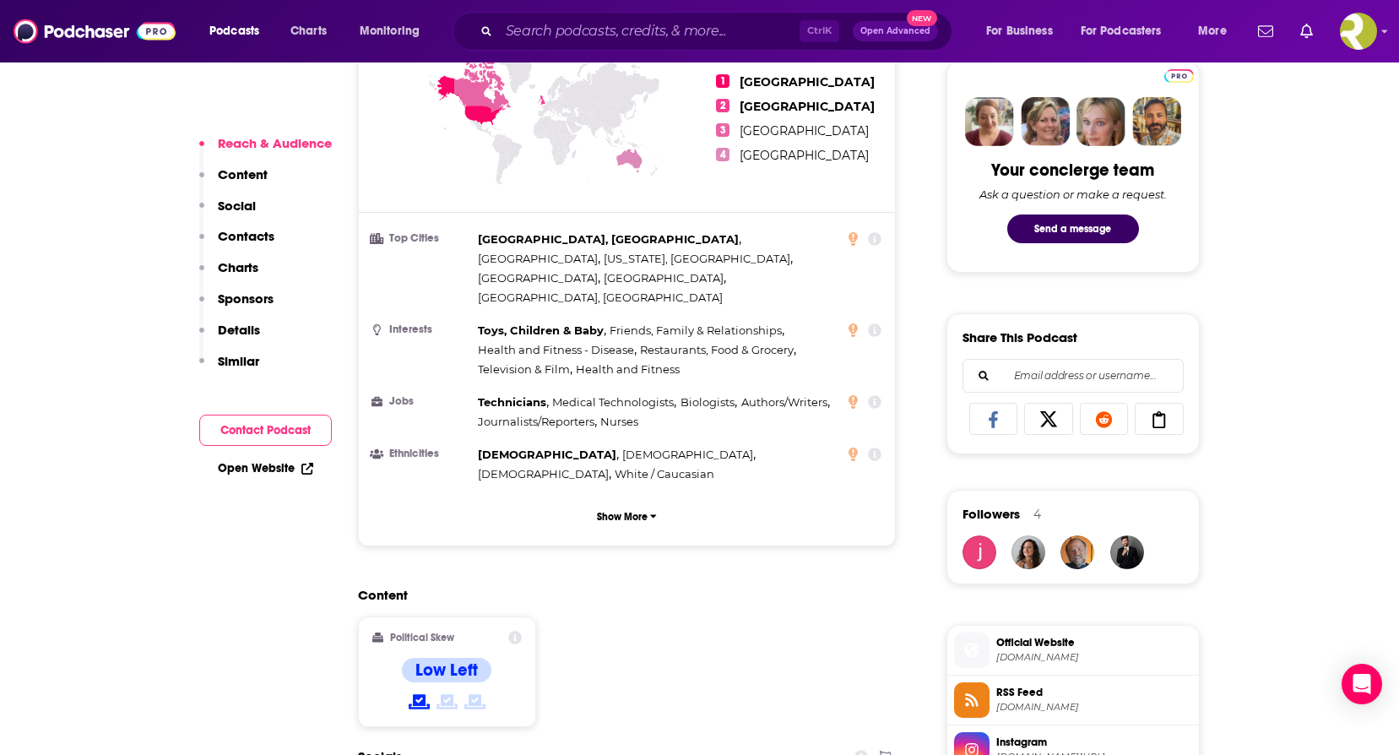
scroll to position [844, 0]
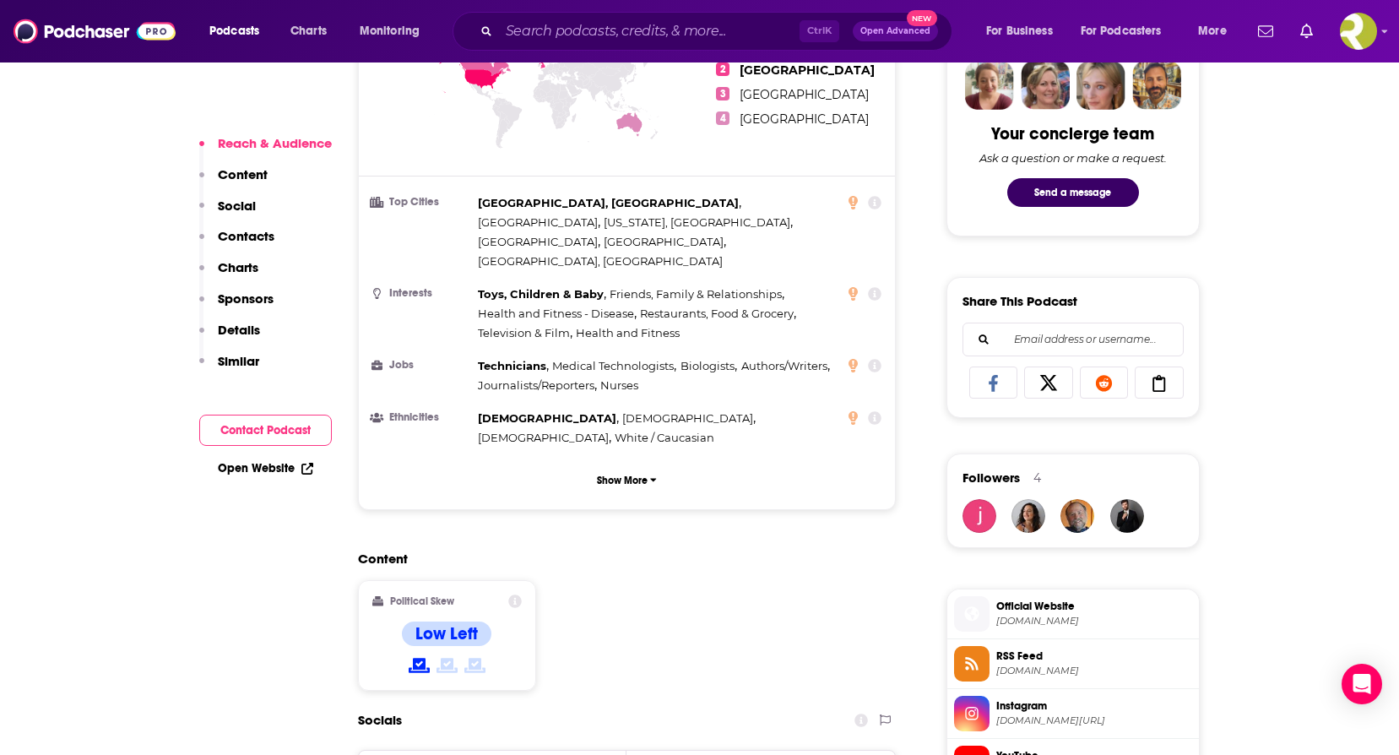
click at [1064, 618] on span "[DOMAIN_NAME]" at bounding box center [1094, 621] width 196 height 13
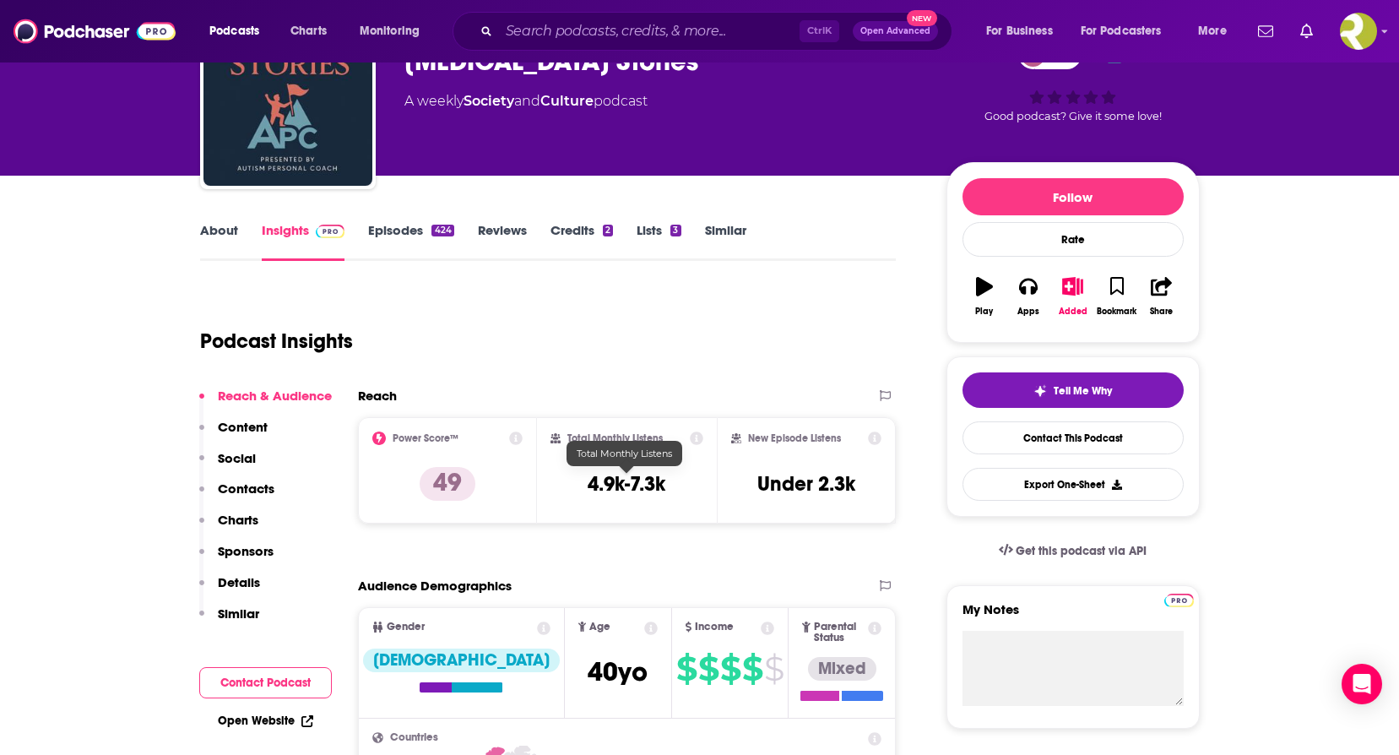
scroll to position [0, 0]
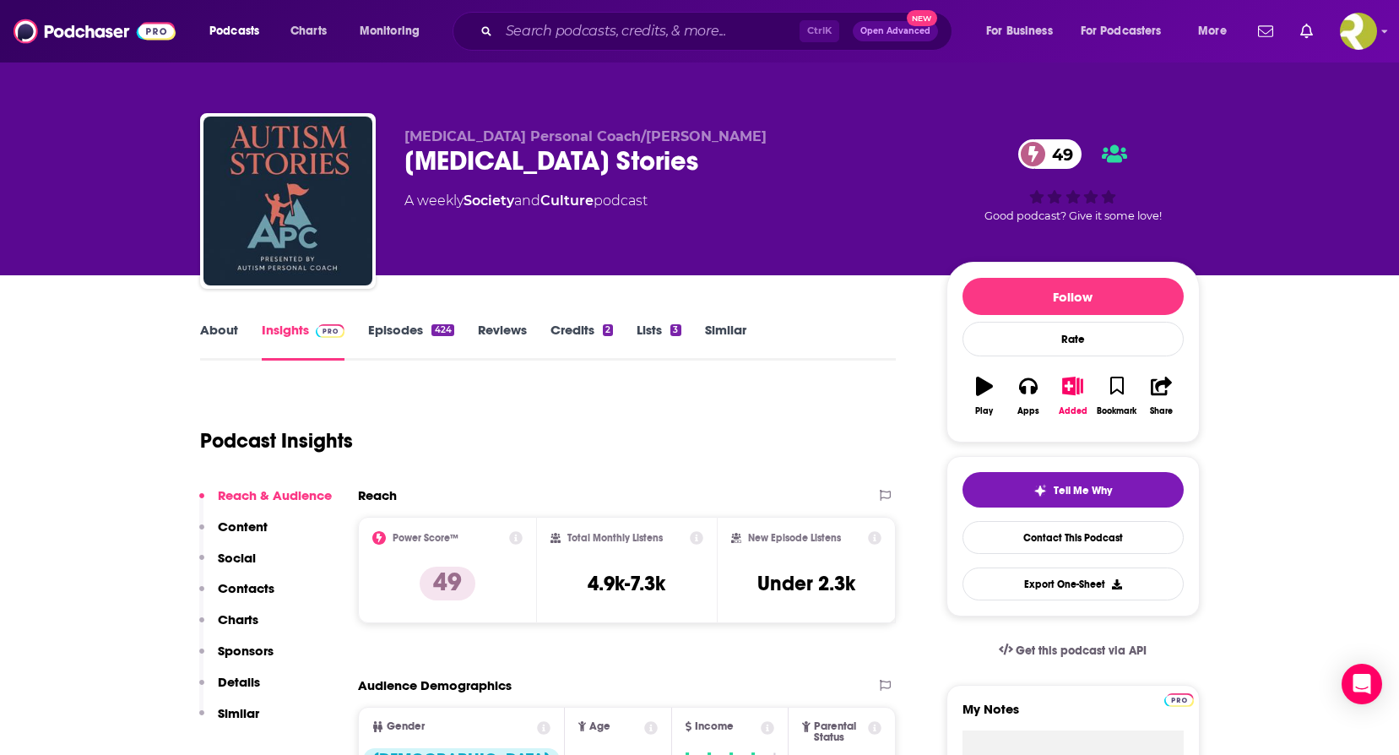
click at [229, 15] on div "Podcasts Charts Monitoring Ctrl K Open Advanced New For Business For Podcasters…" at bounding box center [720, 31] width 1045 height 39
click at [229, 31] on span "Podcasts" at bounding box center [234, 31] width 50 height 24
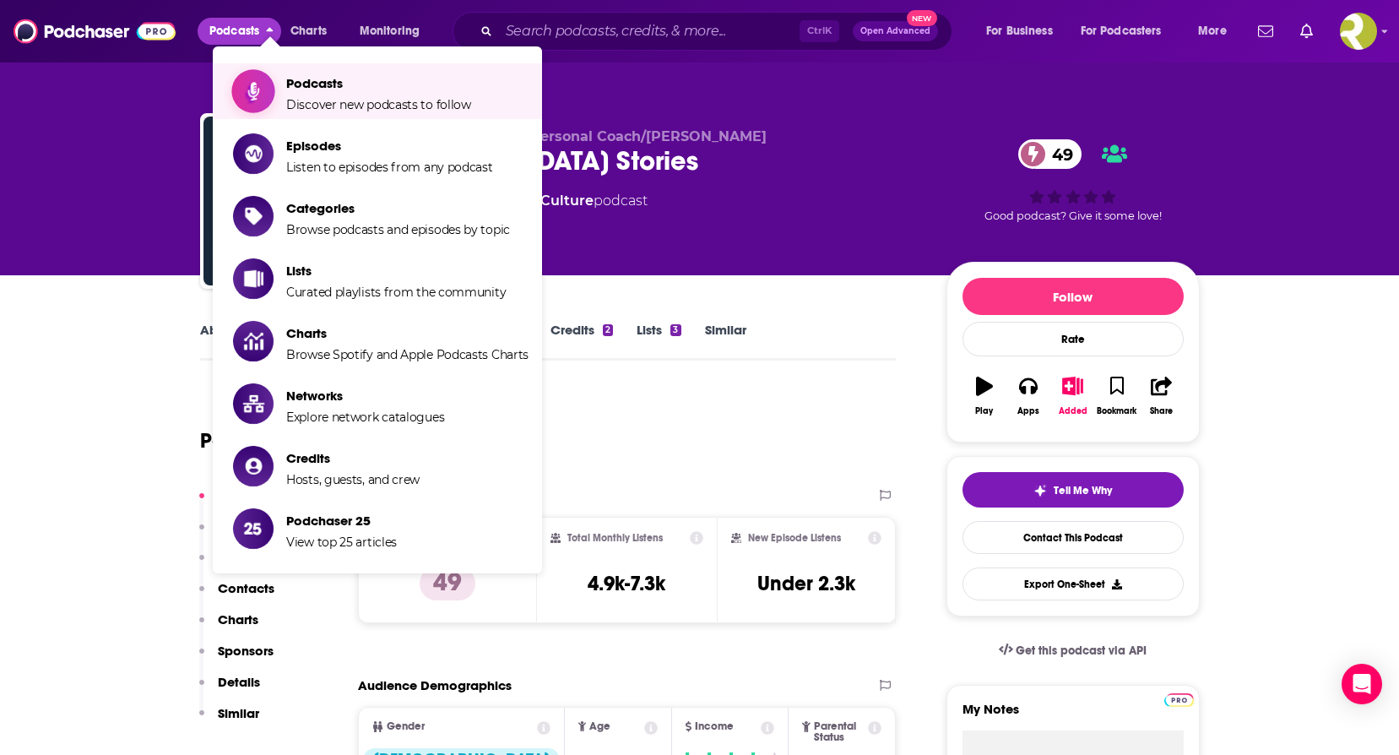
click at [279, 79] on link "Podcasts Discover new podcasts to follow" at bounding box center [380, 91] width 295 height 42
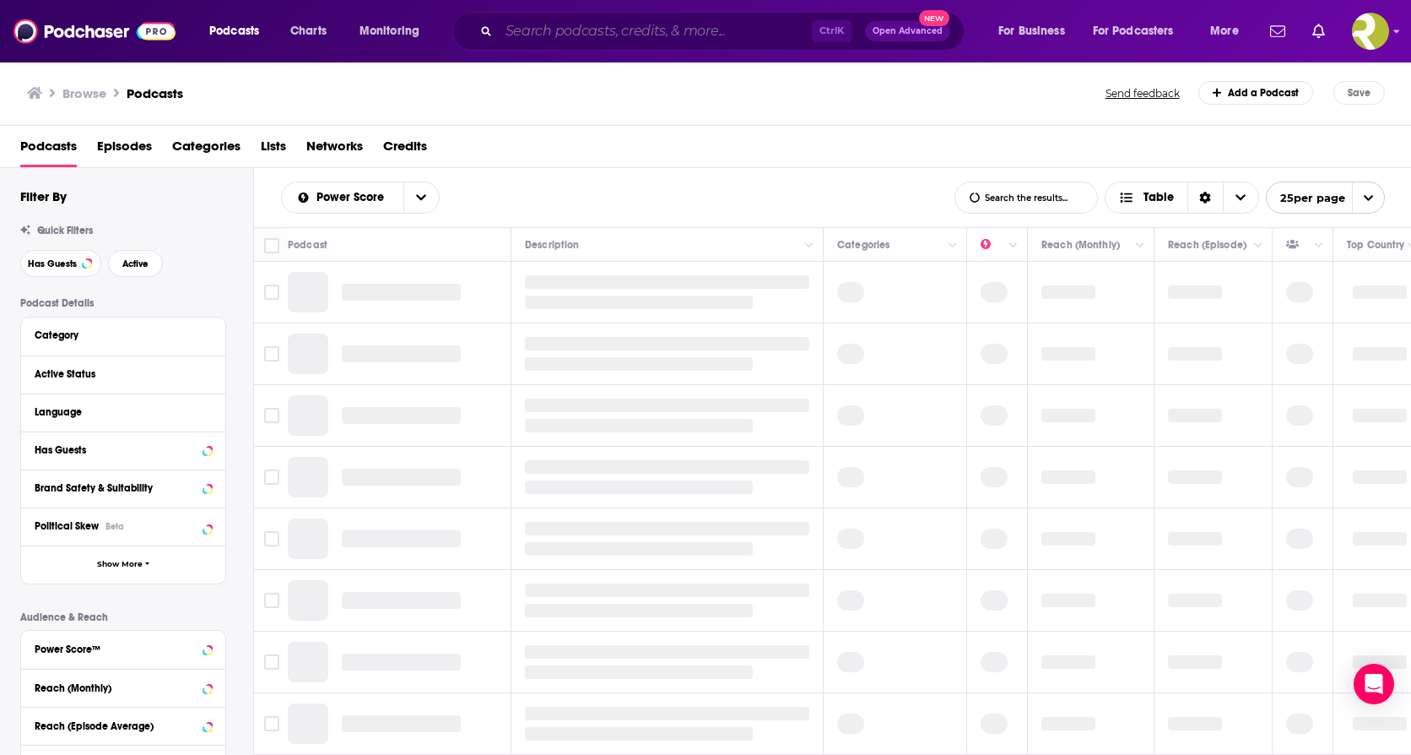
click at [608, 30] on input "Search podcasts, credits, & more..." at bounding box center [655, 31] width 313 height 27
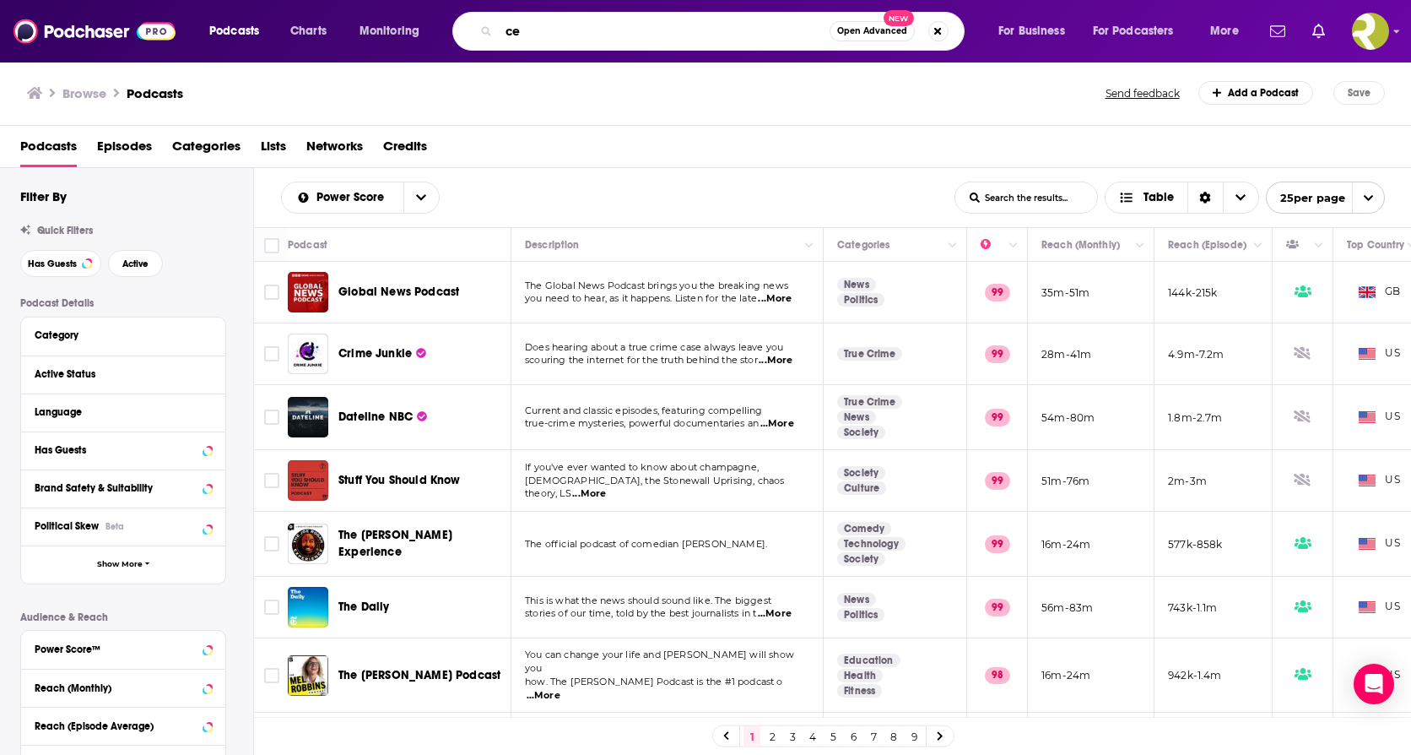
type input "c"
type input "[MEDICAL_DATA]"
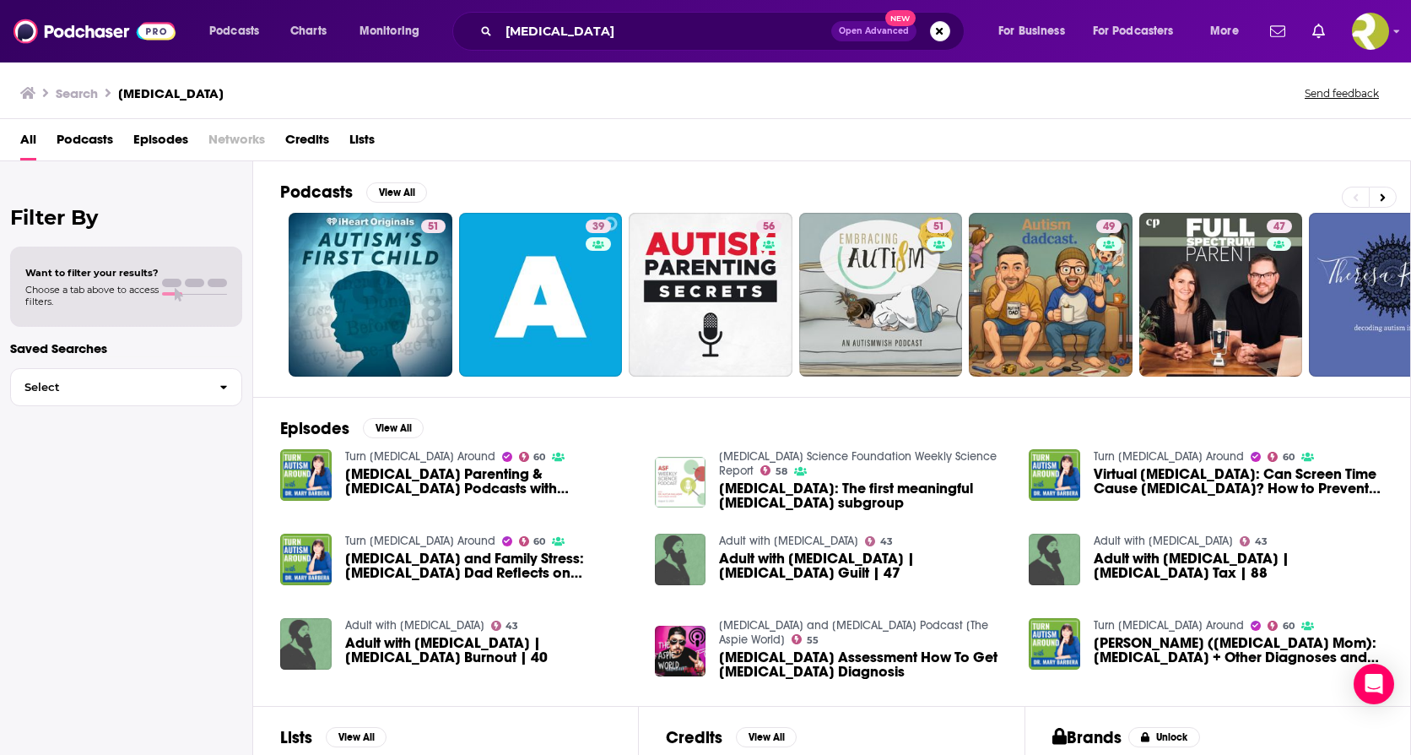
click at [106, 140] on span "Podcasts" at bounding box center [85, 143] width 57 height 35
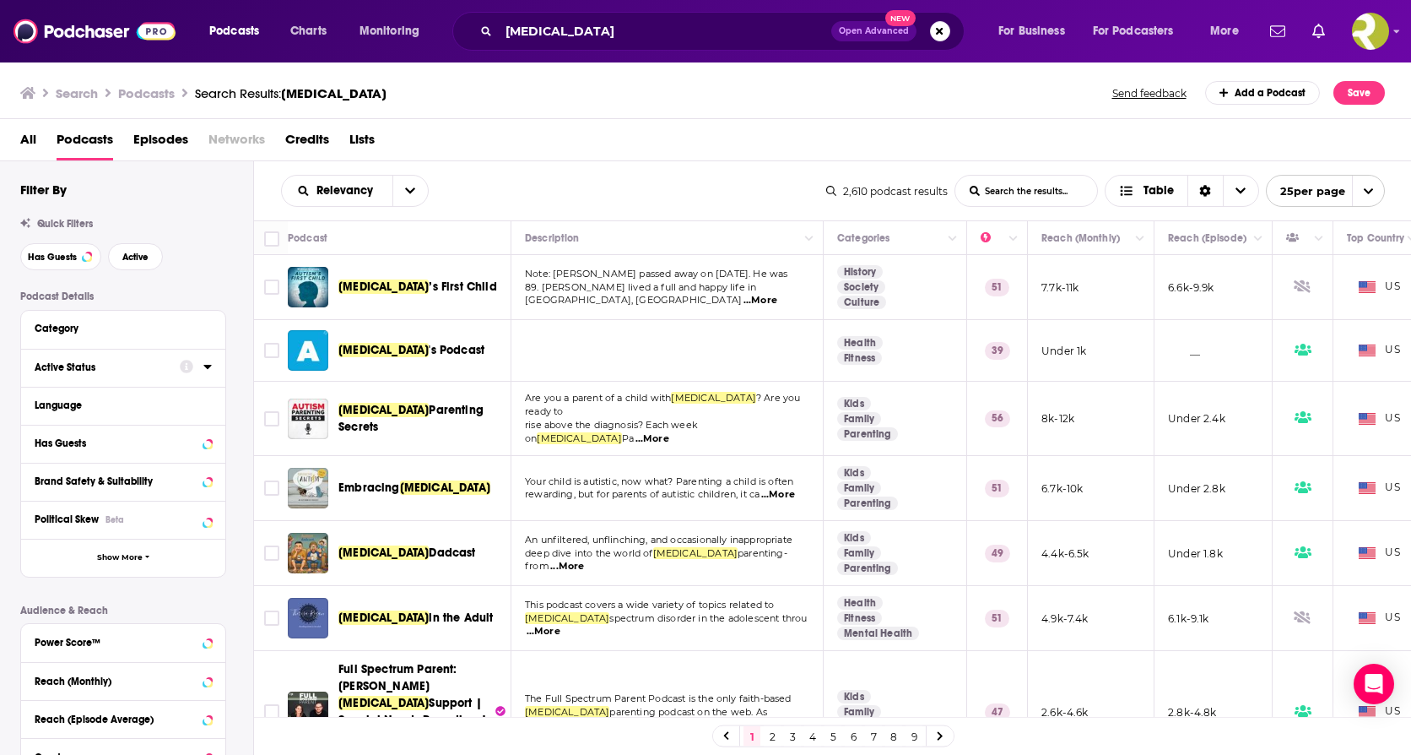
click at [199, 360] on div at bounding box center [196, 366] width 32 height 21
click at [90, 382] on div "Active Status" at bounding box center [123, 368] width 204 height 38
click at [99, 370] on div "Active Status" at bounding box center [102, 367] width 134 height 12
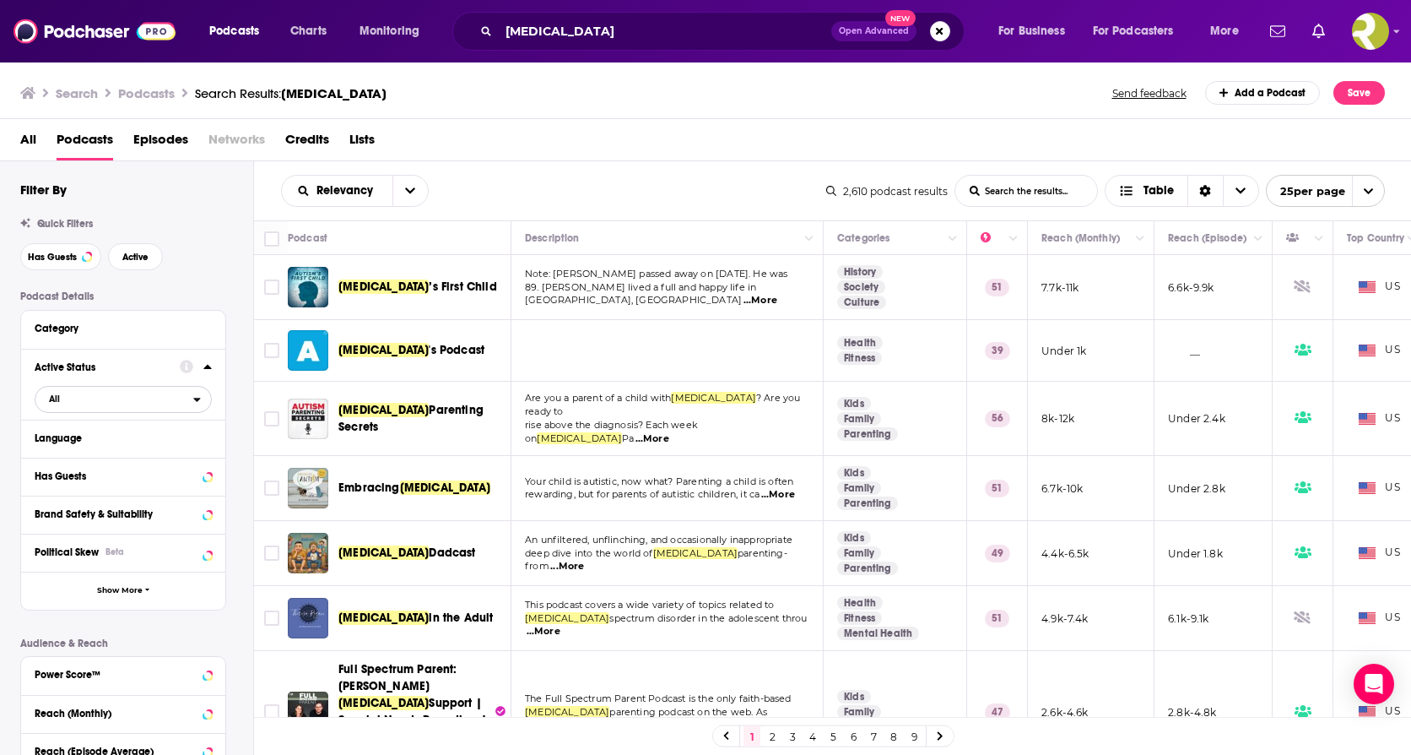
click at [145, 400] on span "All" at bounding box center [114, 398] width 158 height 22
click at [89, 461] on div "Active 398" at bounding box center [129, 455] width 189 height 28
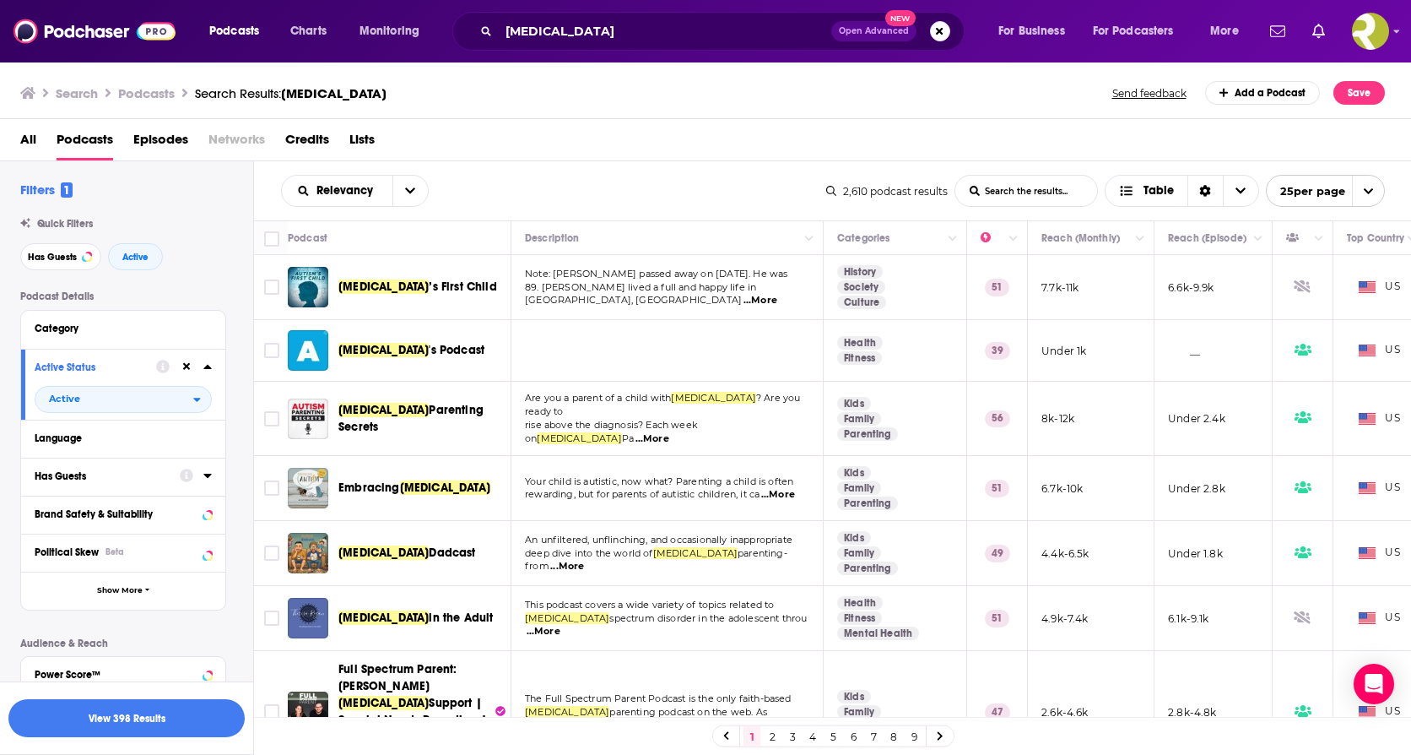
click at [164, 475] on div "Has Guests" at bounding box center [102, 476] width 134 height 12
click at [132, 512] on span "All" at bounding box center [114, 507] width 158 height 22
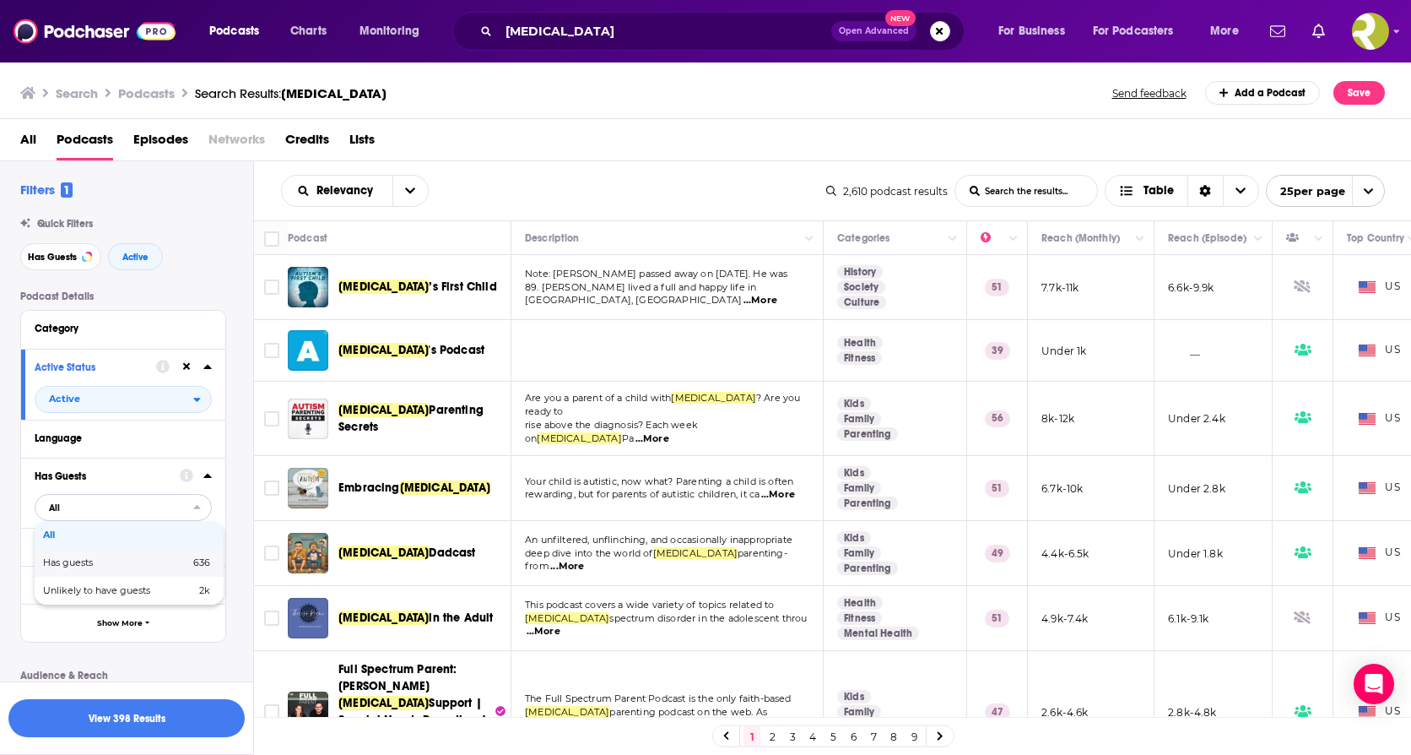
click at [88, 558] on span "Has guests" at bounding box center [92, 562] width 98 height 9
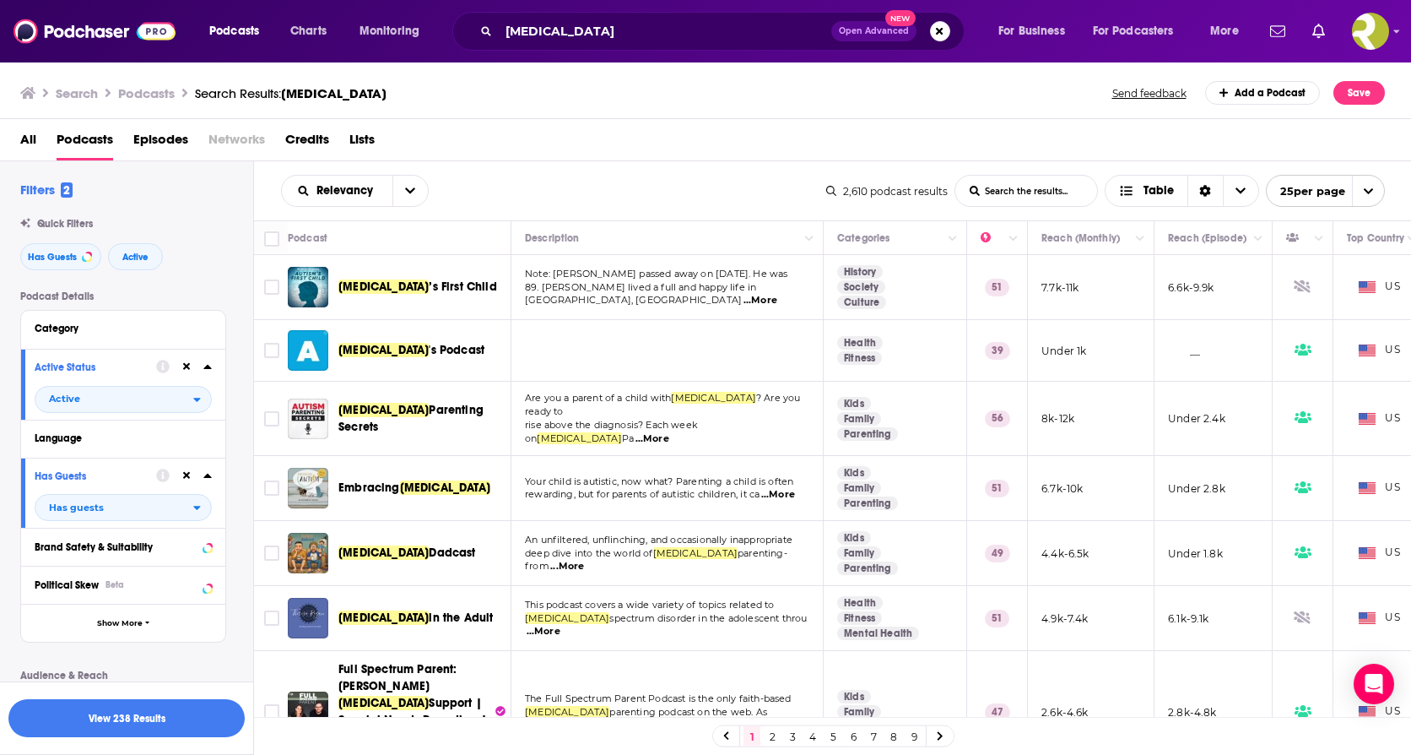
click at [429, 283] on span "’s First Child" at bounding box center [463, 286] width 68 height 14
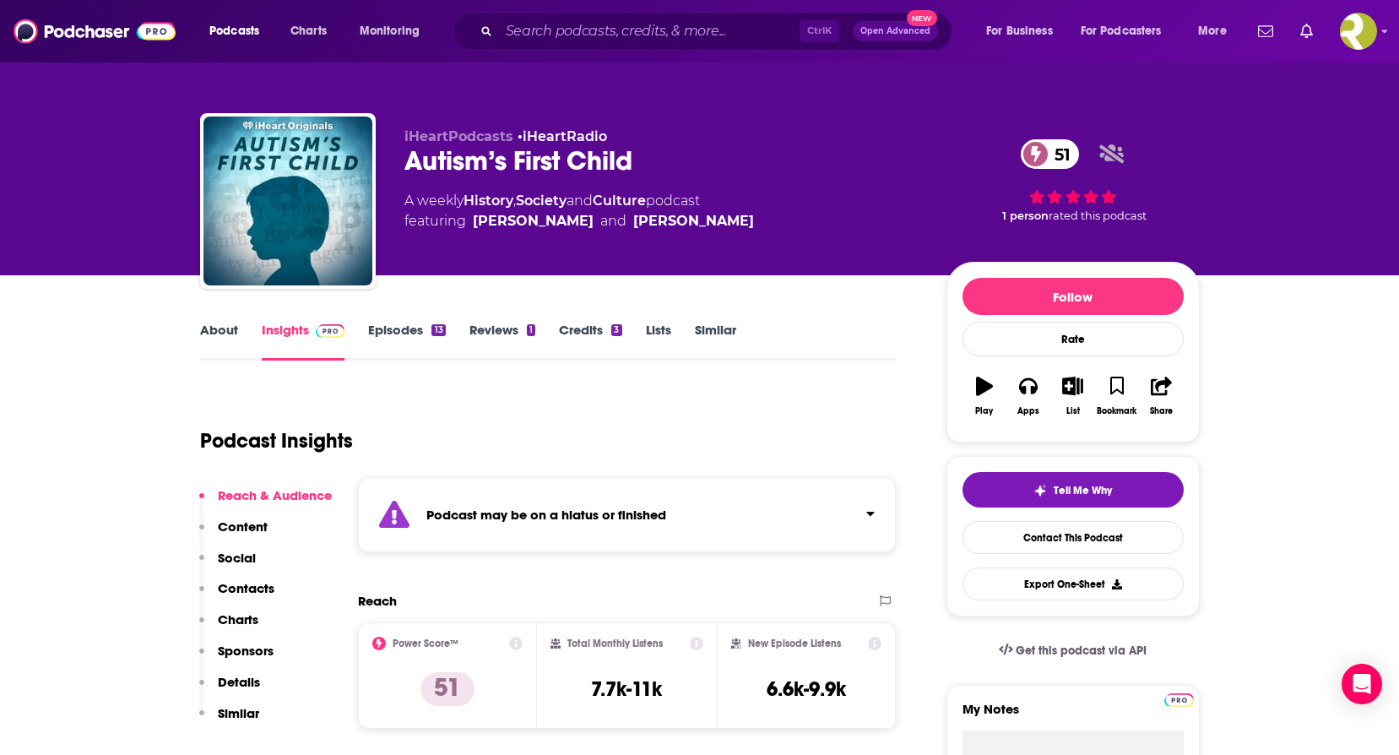
click at [215, 329] on link "About" at bounding box center [219, 341] width 38 height 39
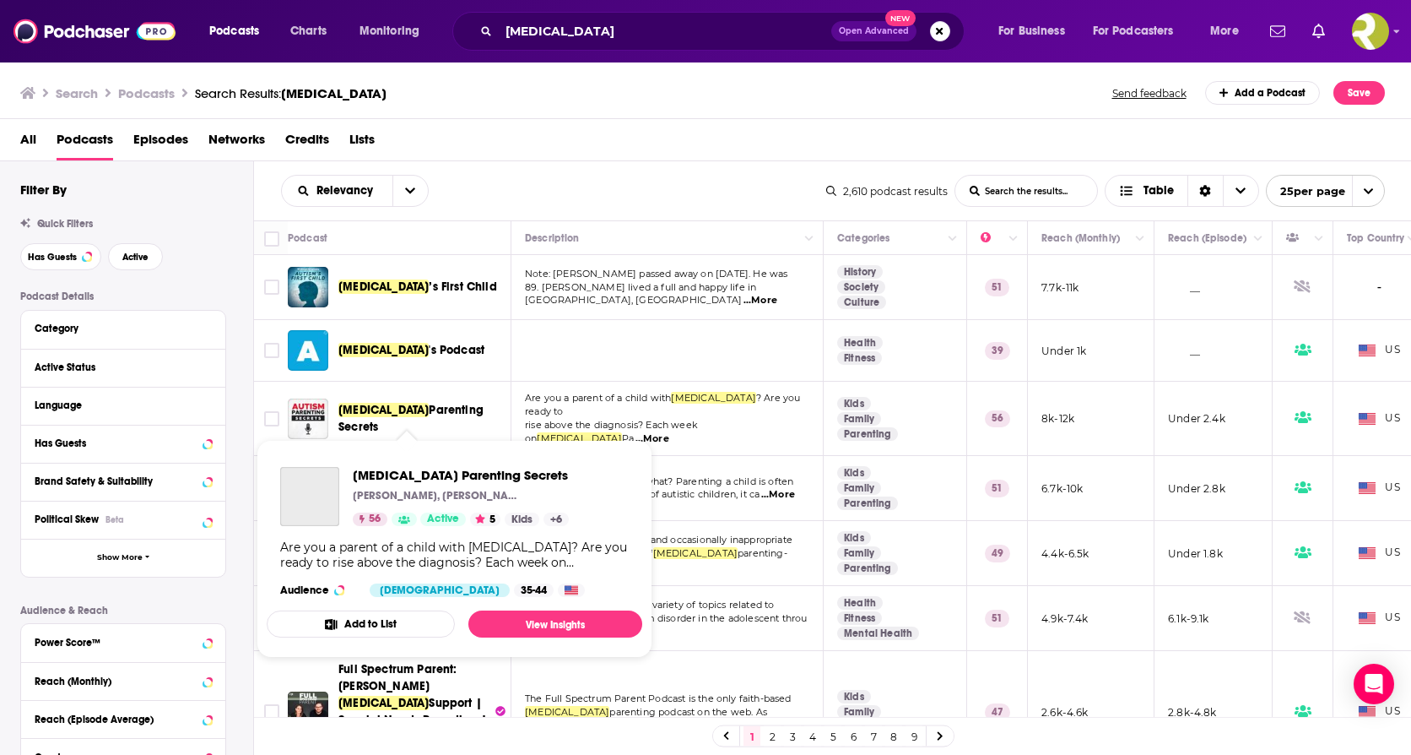
click at [440, 411] on span "Parenting Secrets" at bounding box center [410, 418] width 145 height 31
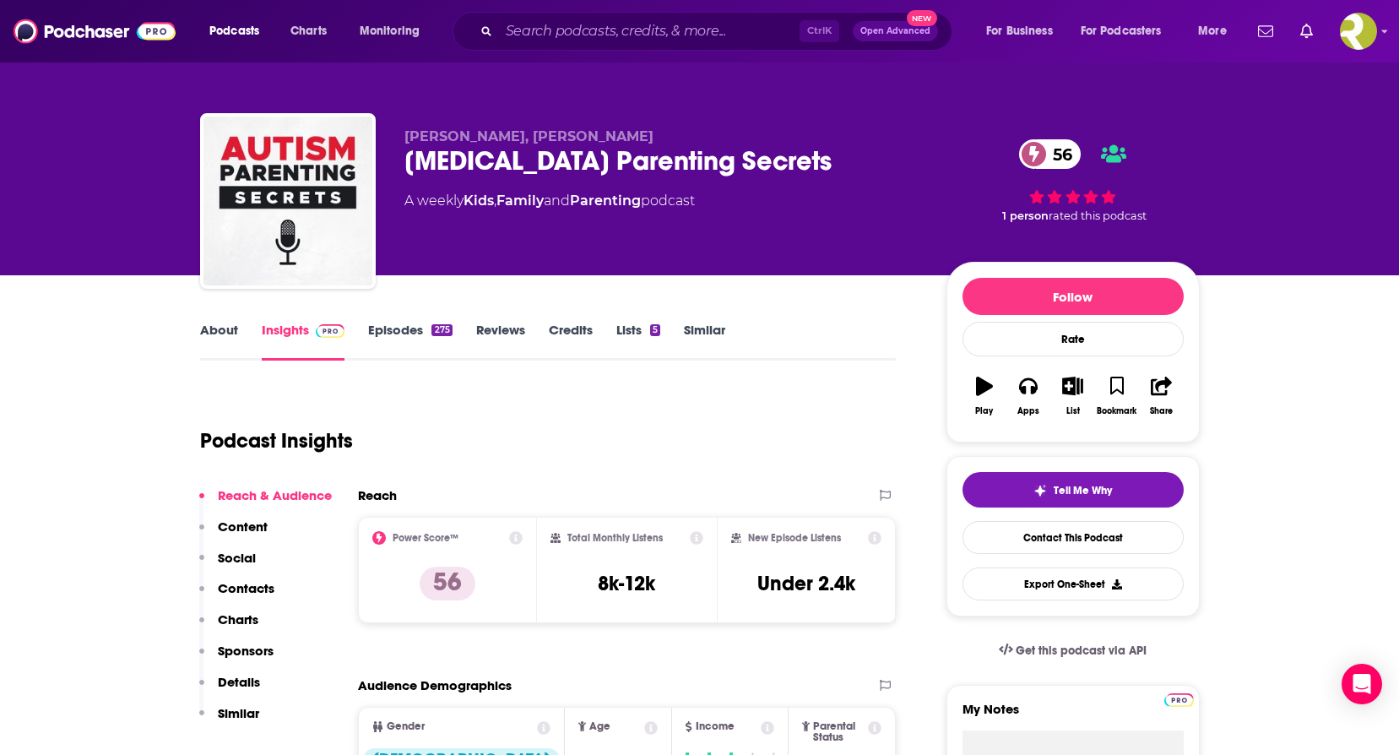
click at [216, 334] on link "About" at bounding box center [219, 341] width 38 height 39
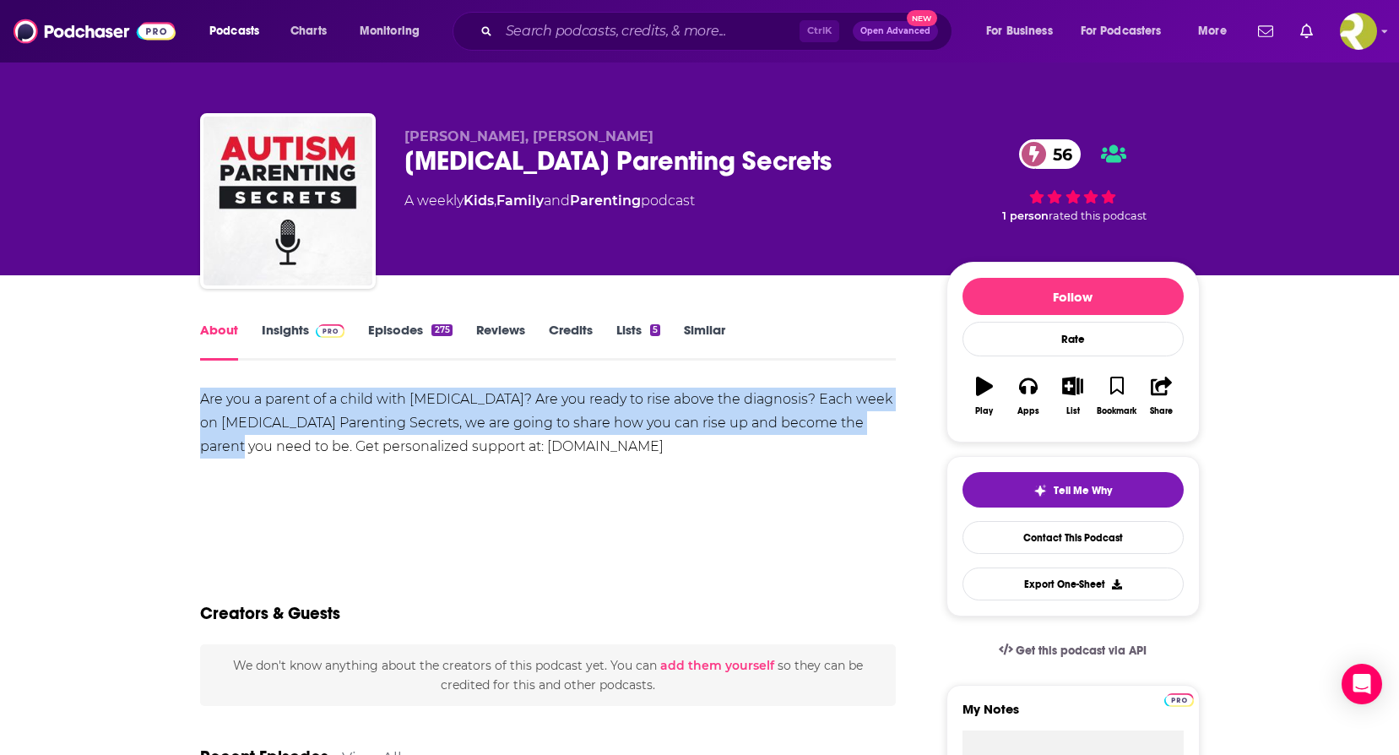
drag, startPoint x: 206, startPoint y: 396, endPoint x: 877, endPoint y: 426, distance: 671.8
click at [877, 426] on div "Are you a parent of a child with [MEDICAL_DATA]? Are you ready to rise above th…" at bounding box center [548, 422] width 696 height 71
copy div "Are you a parent of a child with [MEDICAL_DATA]? Are you ready to rise above th…"
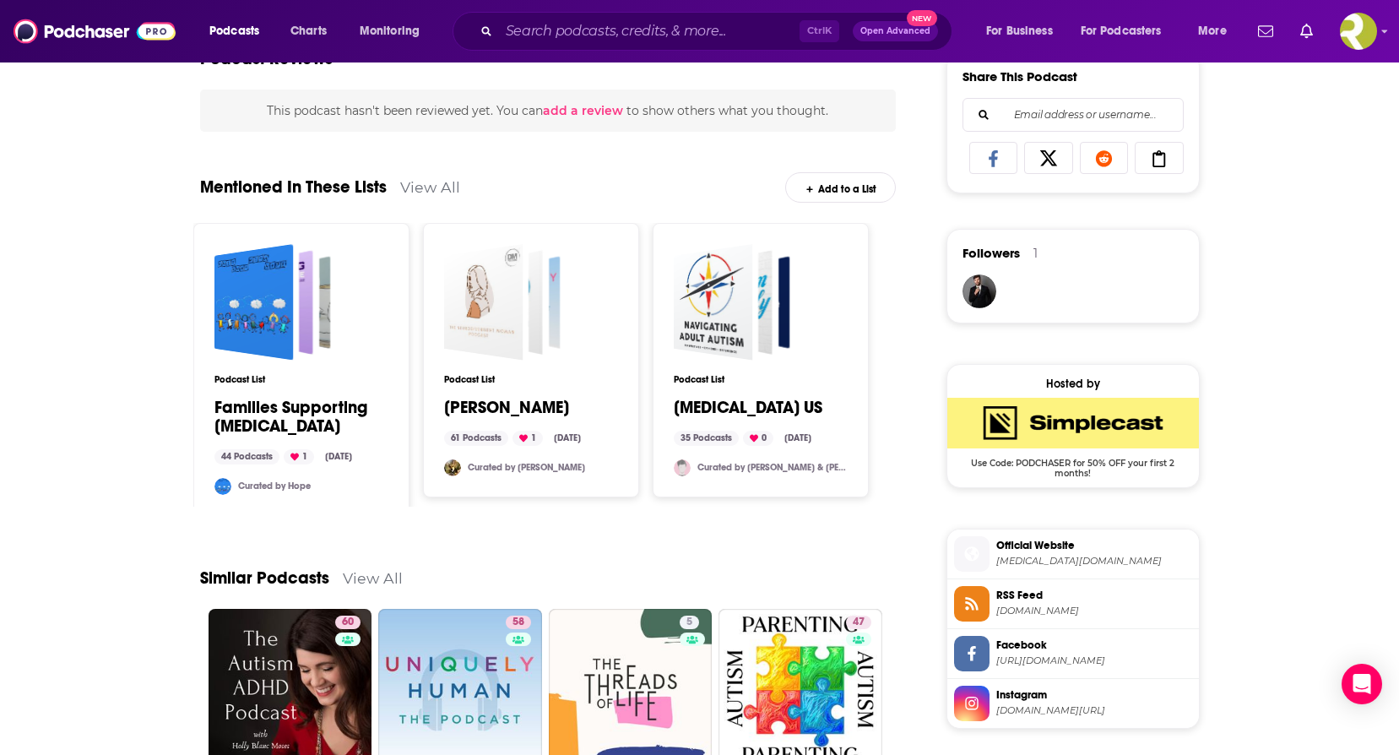
scroll to position [1097, 0]
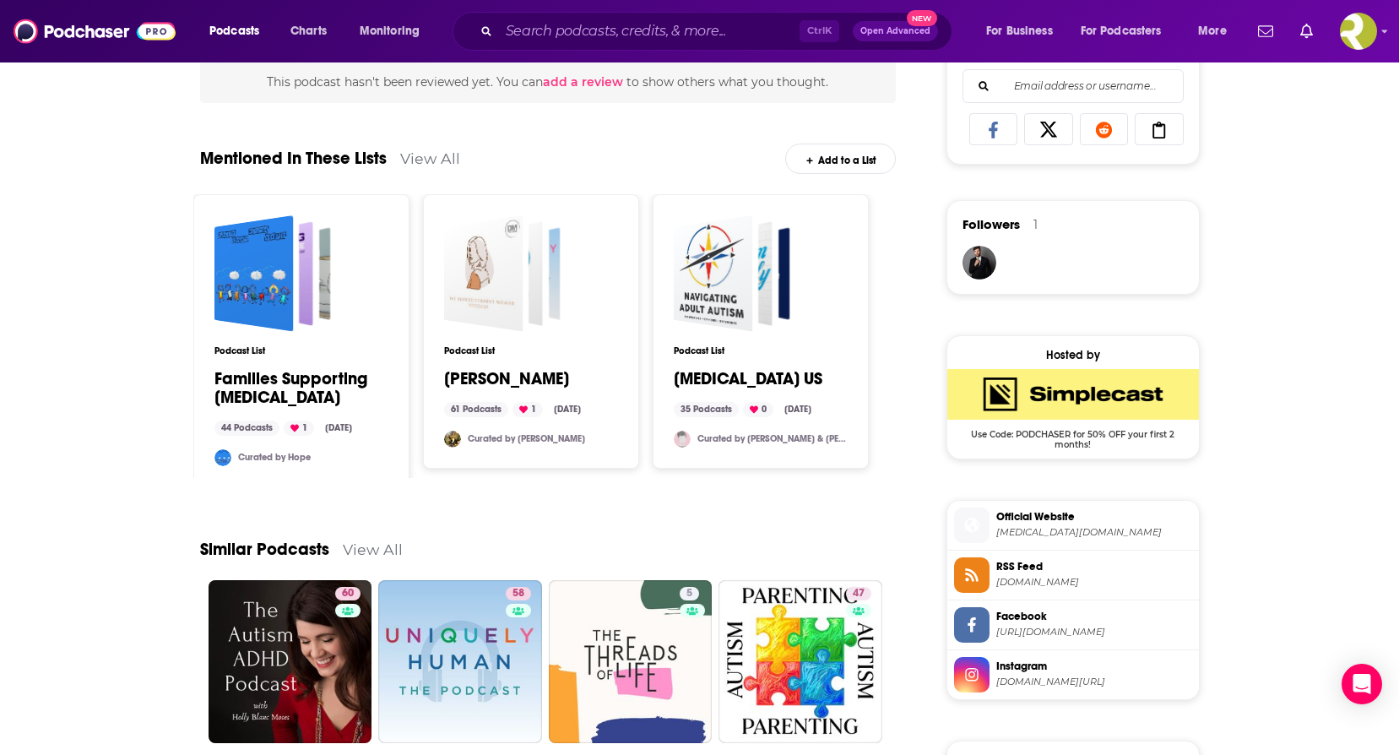
click at [1080, 532] on span "[MEDICAL_DATA][DOMAIN_NAME]" at bounding box center [1094, 532] width 196 height 13
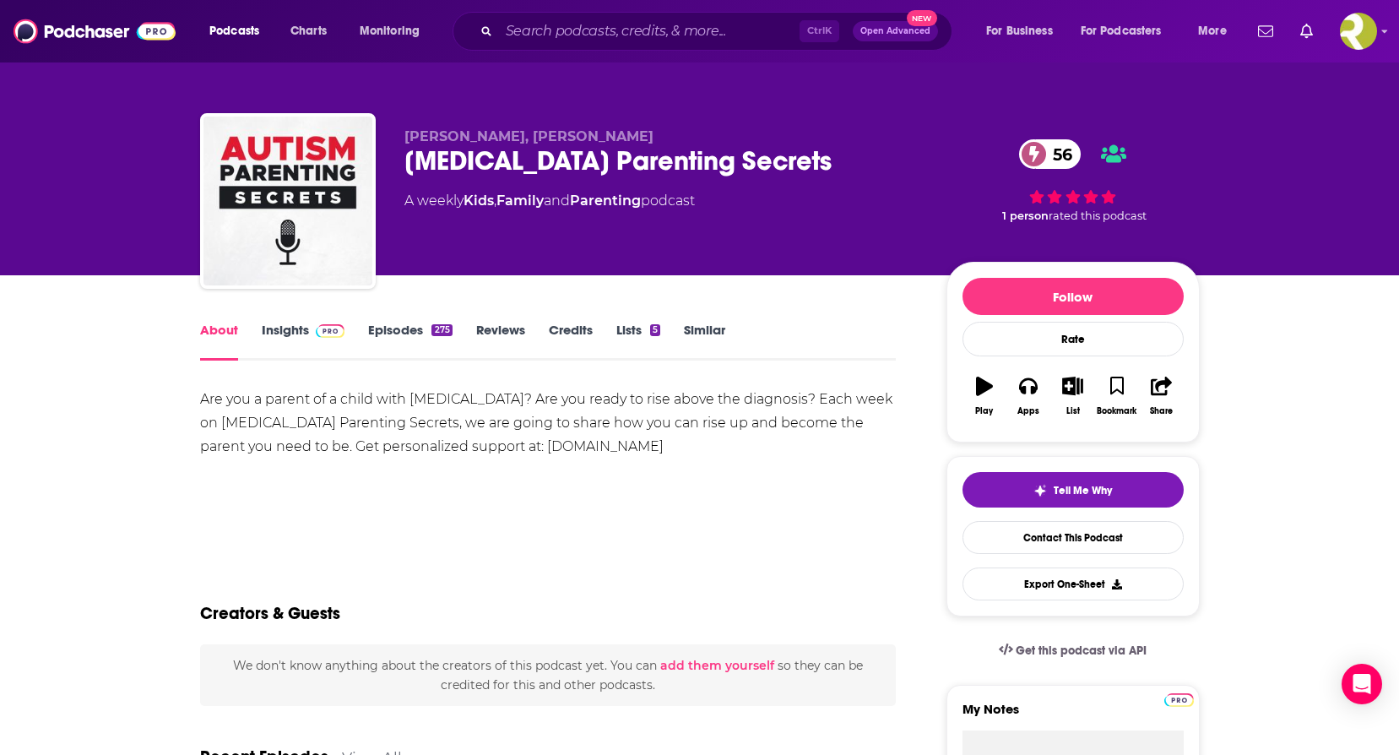
scroll to position [161, 0]
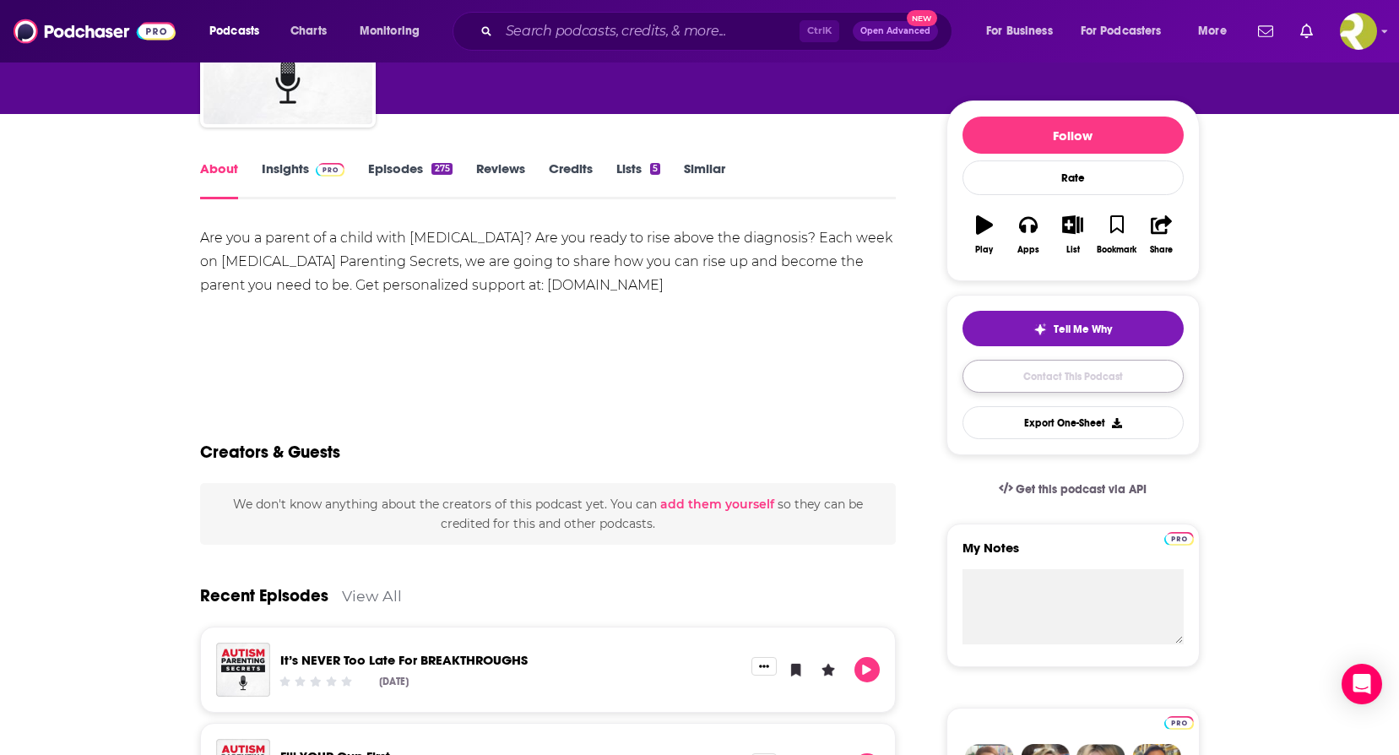
click at [1119, 374] on link "Contact This Podcast" at bounding box center [1072, 376] width 221 height 33
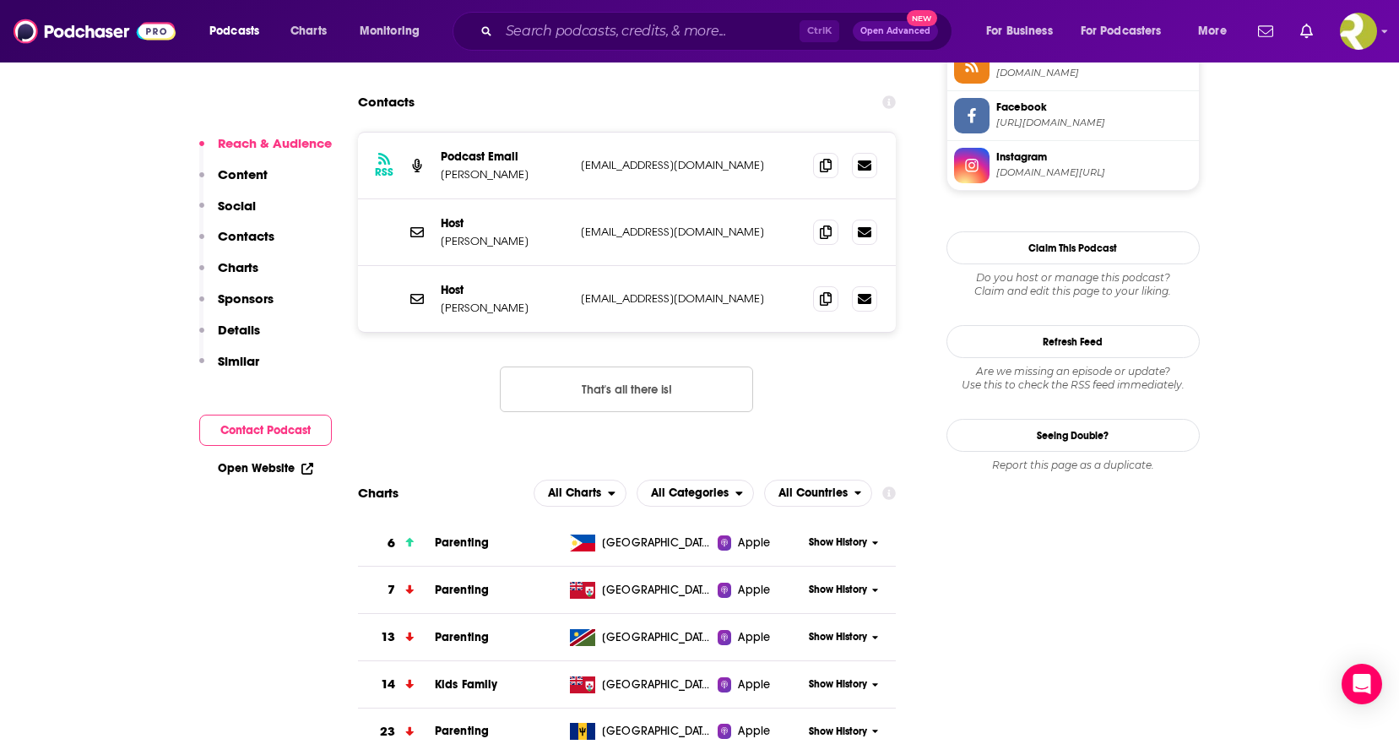
scroll to position [1522, 0]
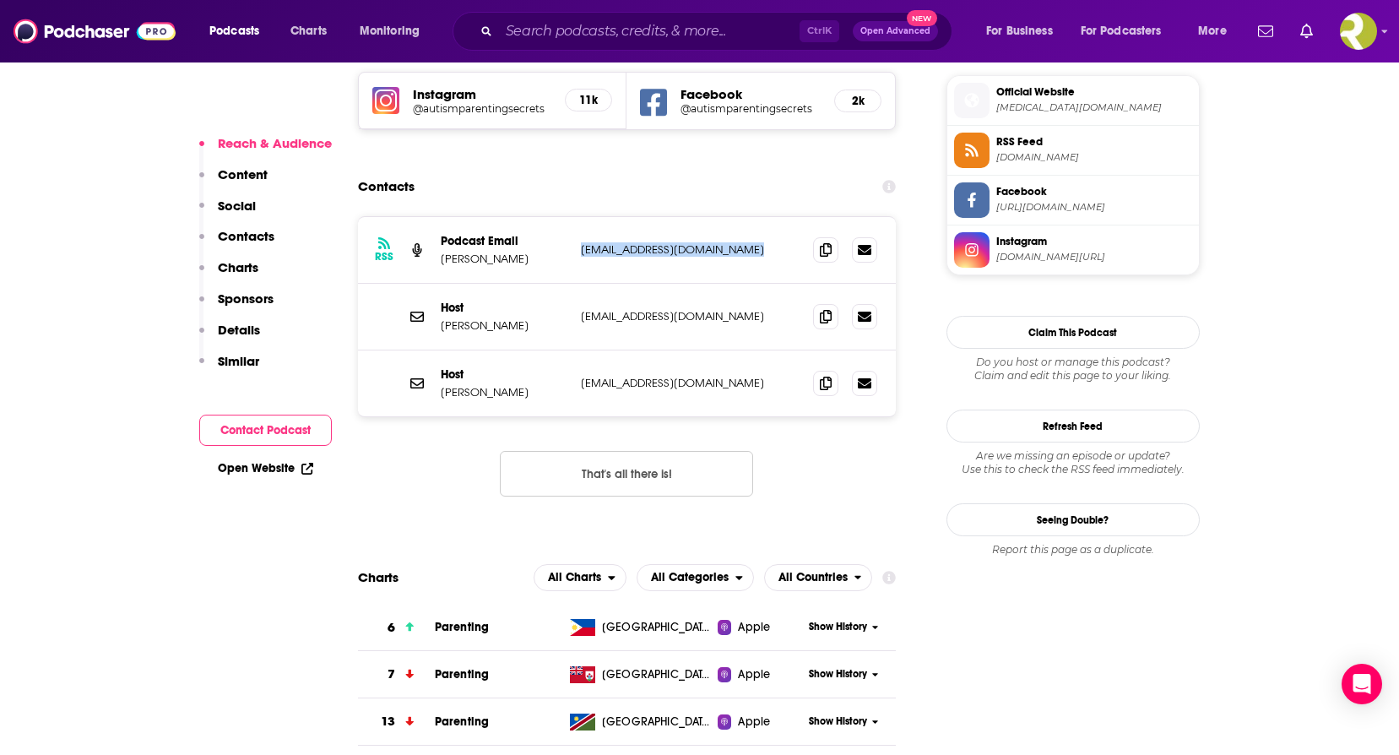
drag, startPoint x: 762, startPoint y: 171, endPoint x: 582, endPoint y: 158, distance: 181.1
click at [582, 217] on div "RSS Podcast Email [PERSON_NAME] [EMAIL_ADDRESS][DOMAIN_NAME] [EMAIL_ADDRESS][DO…" at bounding box center [627, 250] width 539 height 67
copy p "[EMAIL_ADDRESS][DOMAIN_NAME]"
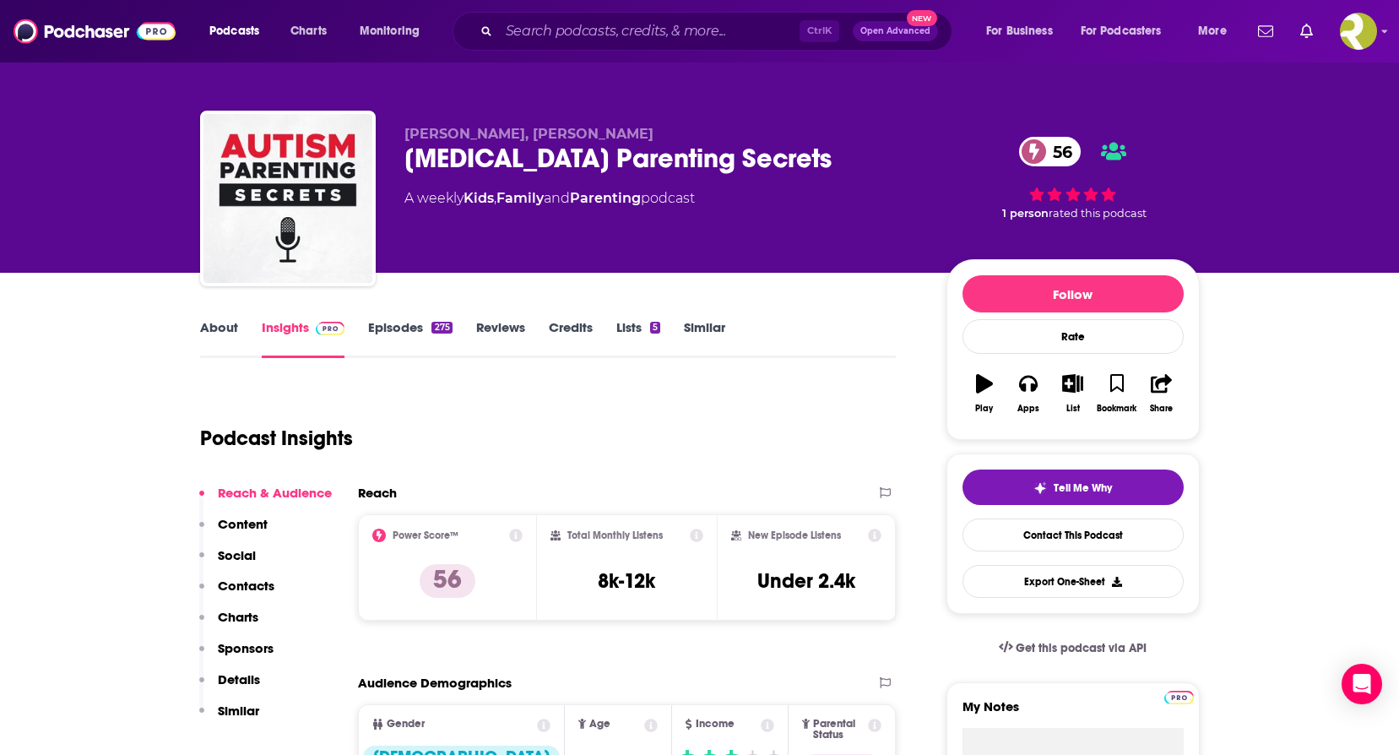
scroll to position [0, 0]
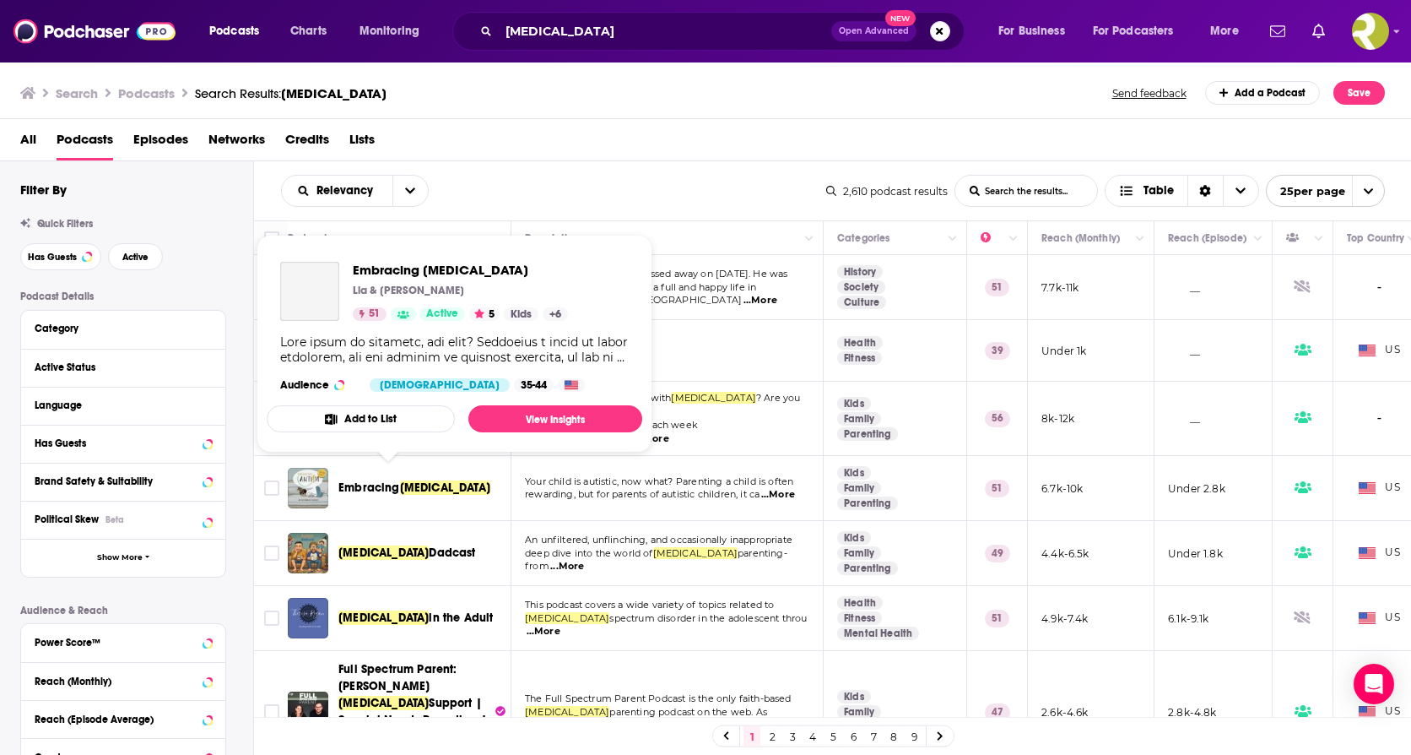
click at [427, 480] on span "[MEDICAL_DATA]" at bounding box center [445, 487] width 90 height 14
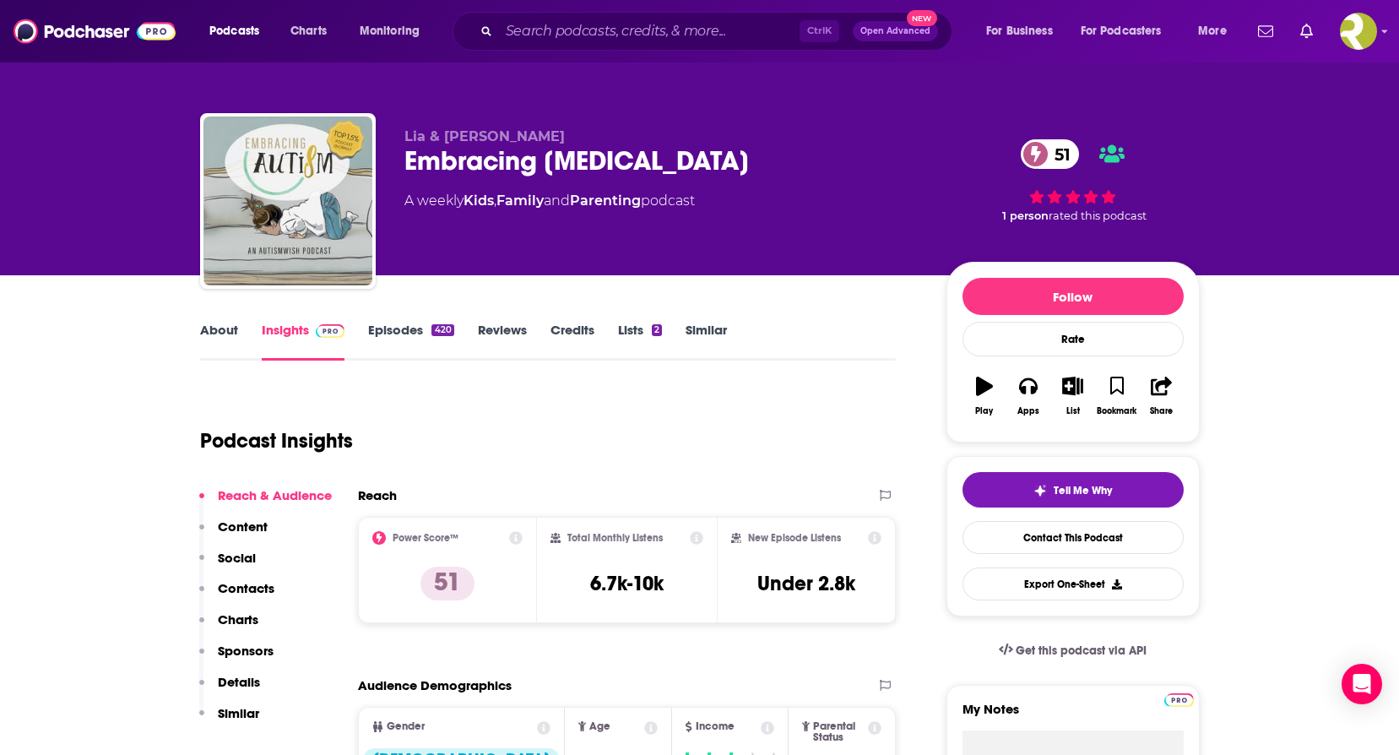
click at [230, 323] on link "About" at bounding box center [219, 341] width 38 height 39
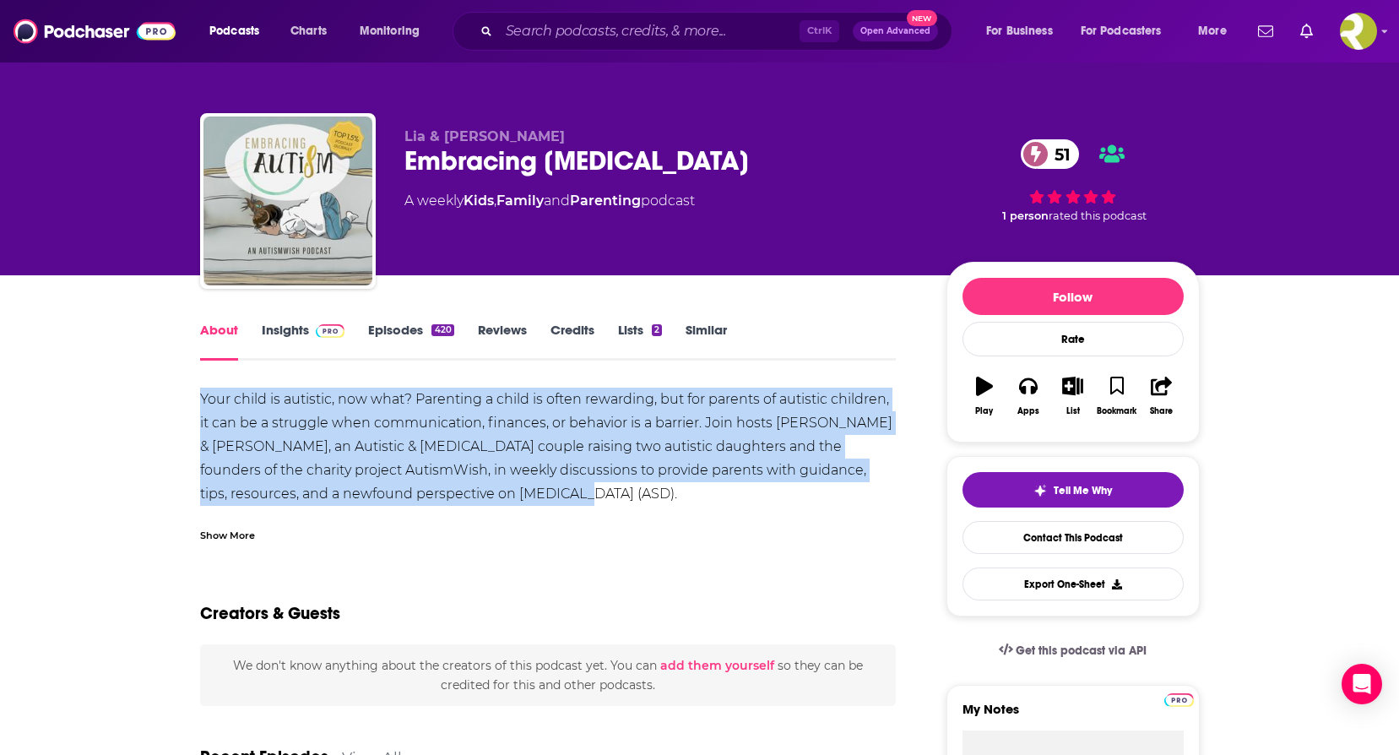
drag, startPoint x: 201, startPoint y: 395, endPoint x: 597, endPoint y: 494, distance: 408.0
click at [597, 494] on div "Your child is autistic, now what? Parenting a child is often rewarding, but for…" at bounding box center [548, 576] width 696 height 378
copy div "Your child is autistic, now what? Parenting a child is often rewarding, but for…"
click at [302, 334] on link "Insights" at bounding box center [304, 341] width 84 height 39
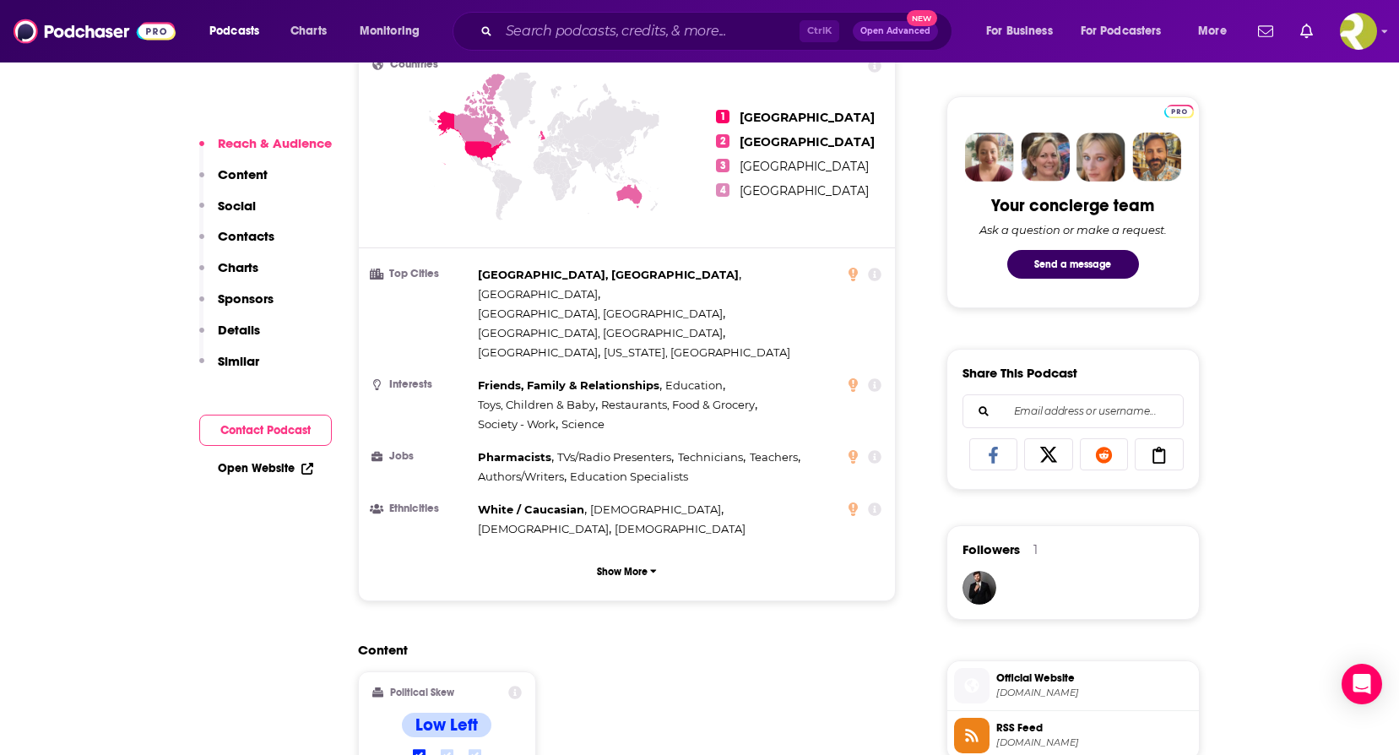
scroll to position [844, 0]
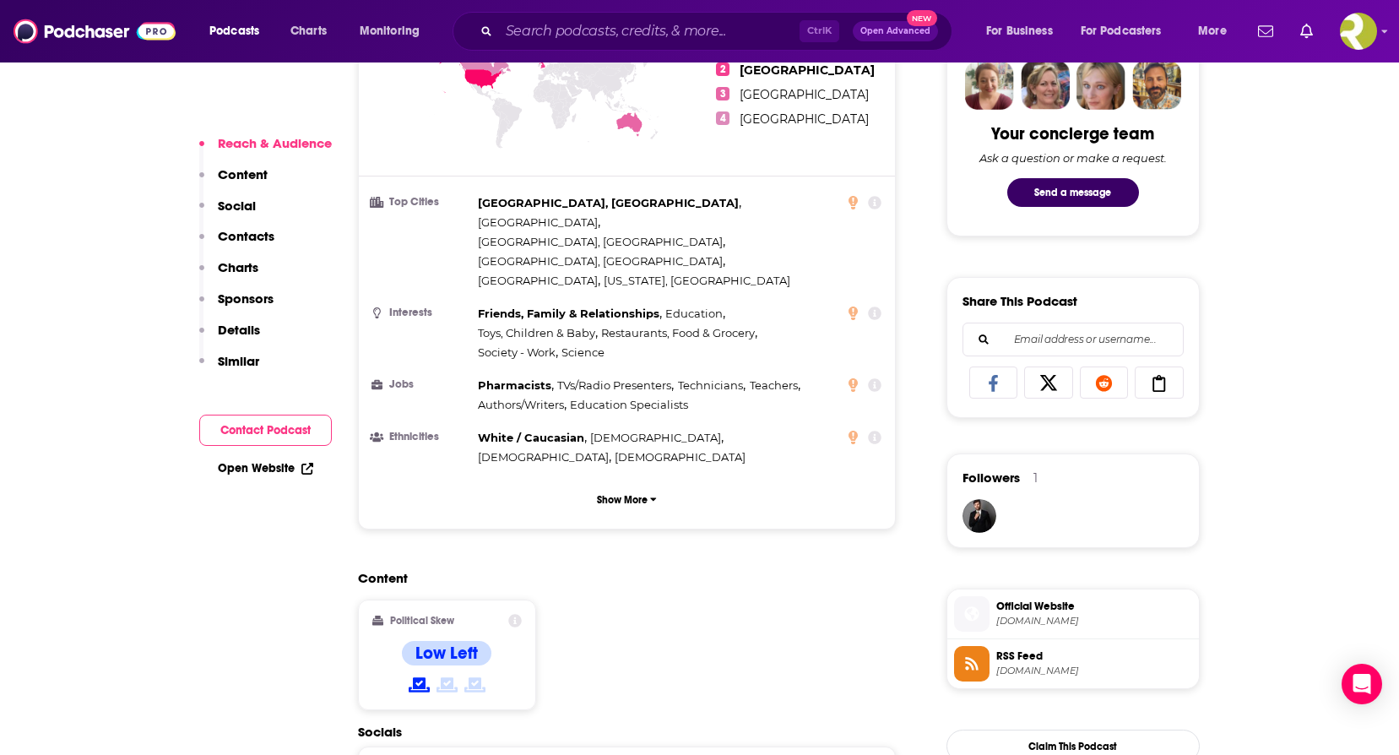
click at [1056, 609] on span "Official Website" at bounding box center [1094, 605] width 196 height 15
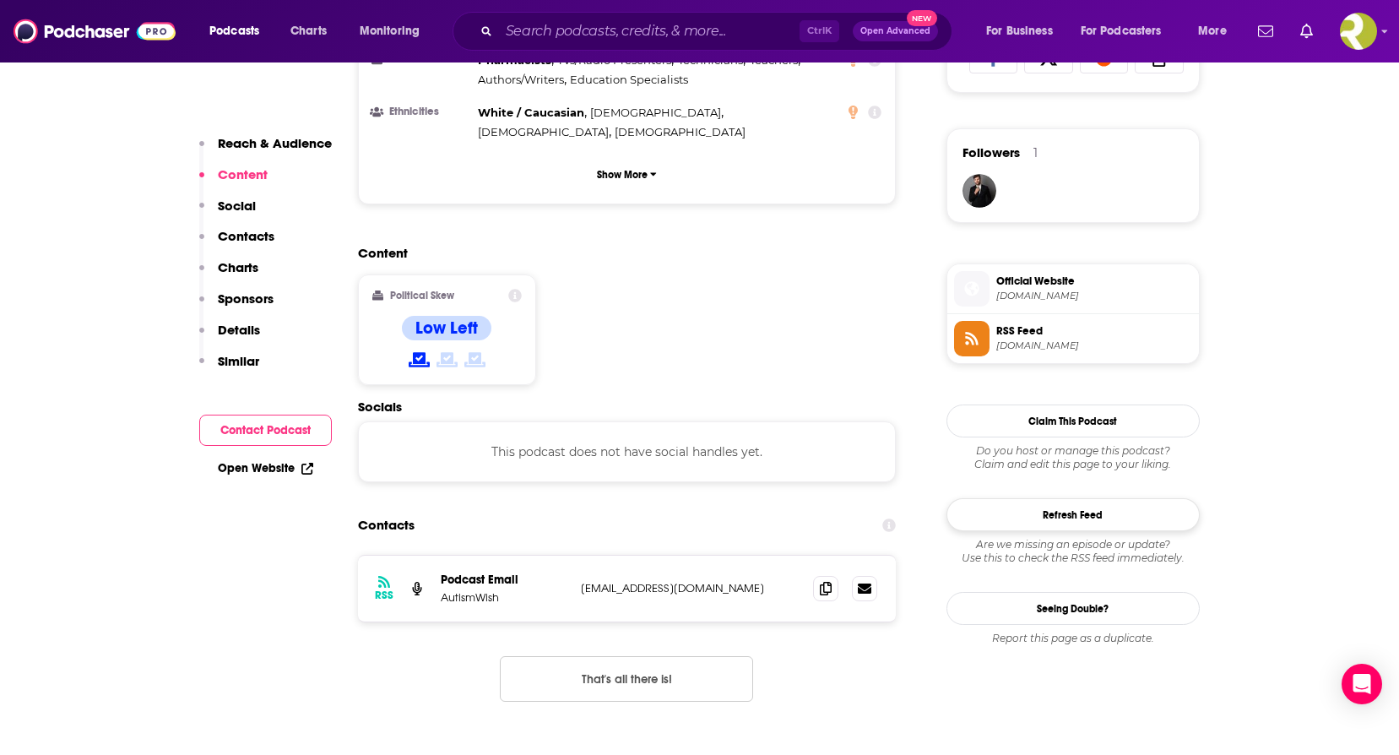
scroll to position [1182, 0]
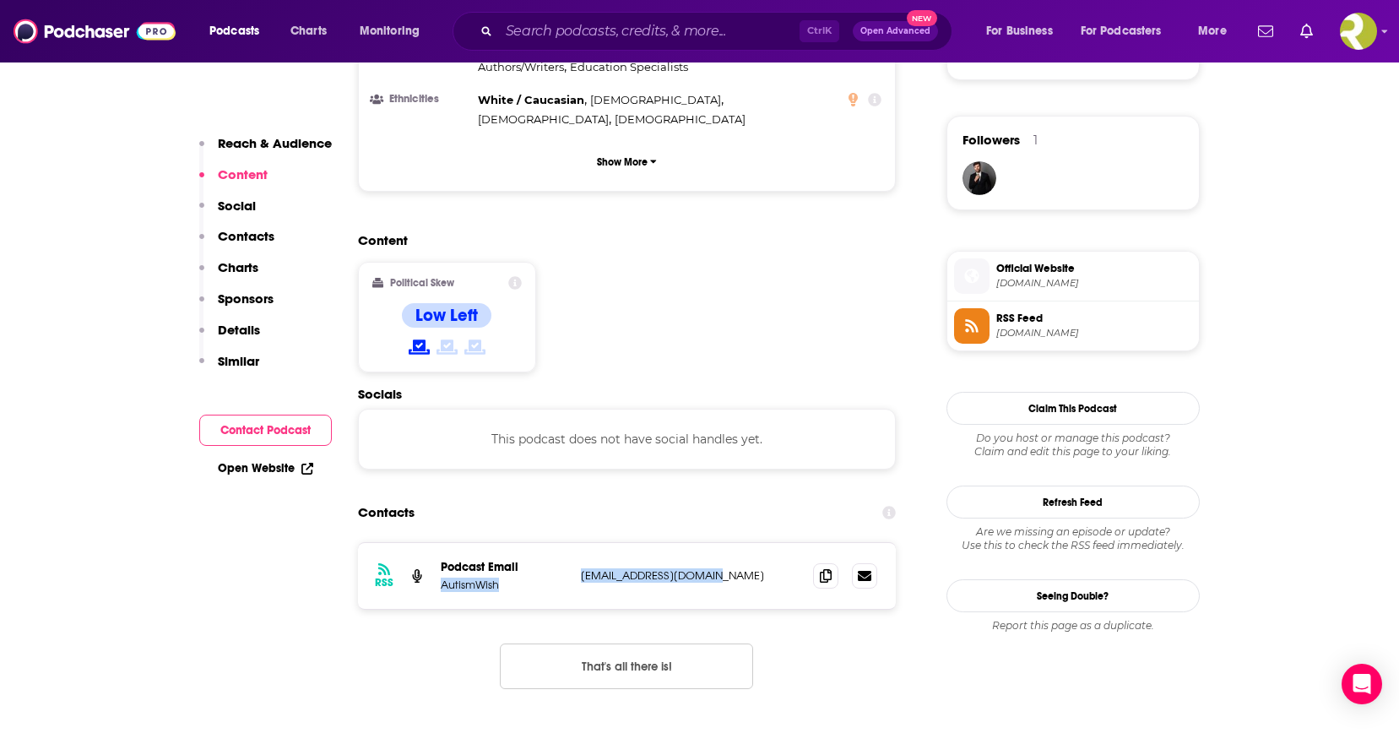
drag, startPoint x: 713, startPoint y: 486, endPoint x: 573, endPoint y: 481, distance: 140.2
click at [573, 543] on div "RSS Podcast Email AutismWish [EMAIL_ADDRESS][DOMAIN_NAME] [EMAIL_ADDRESS][DOMAI…" at bounding box center [627, 576] width 539 height 66
click at [711, 568] on p "[EMAIL_ADDRESS][DOMAIN_NAME]" at bounding box center [690, 575] width 219 height 14
click at [721, 568] on p "[EMAIL_ADDRESS][DOMAIN_NAME]" at bounding box center [690, 575] width 219 height 14
drag, startPoint x: 717, startPoint y: 485, endPoint x: 583, endPoint y: 491, distance: 134.3
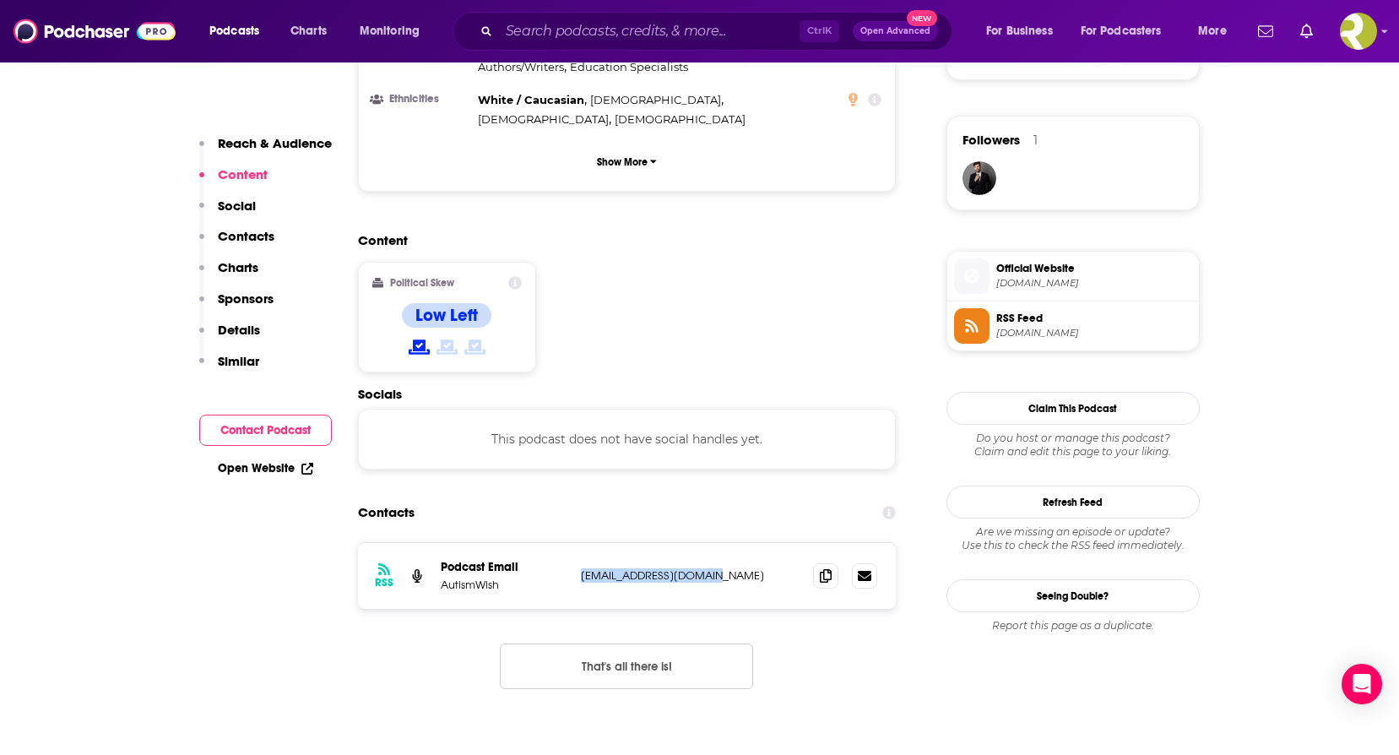
click at [583, 568] on p "[EMAIL_ADDRESS][DOMAIN_NAME]" at bounding box center [690, 575] width 219 height 14
